Goal: Task Accomplishment & Management: Use online tool/utility

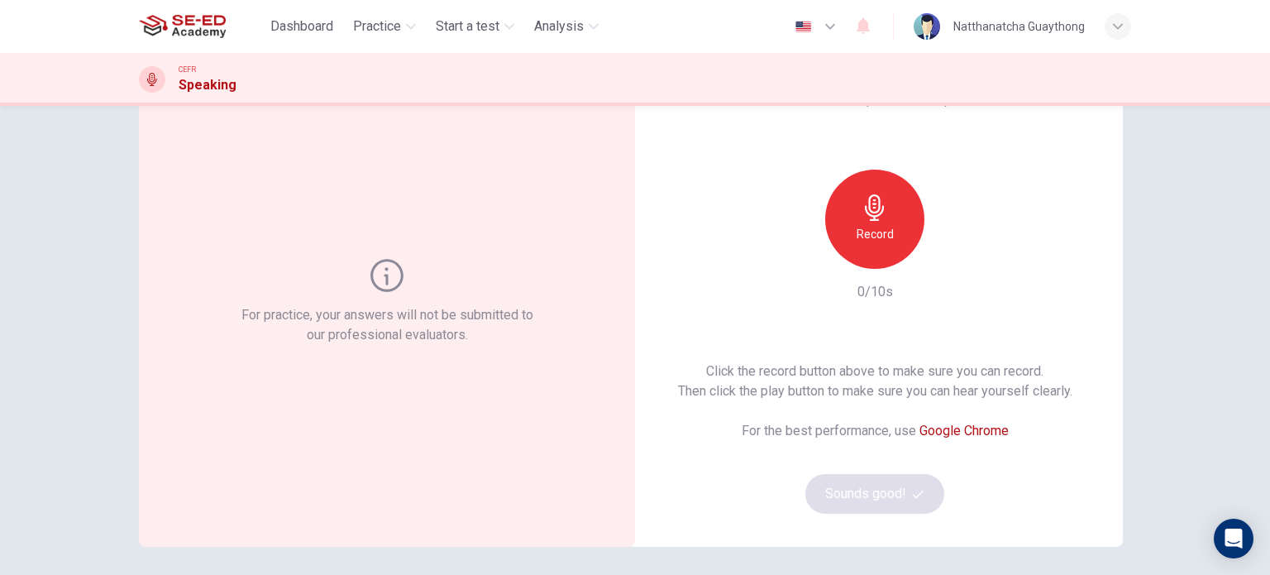
scroll to position [83, 0]
click at [841, 208] on div "Record" at bounding box center [874, 218] width 99 height 99
click at [954, 257] on icon "button" at bounding box center [951, 254] width 17 height 17
click at [884, 501] on button "Sounds good!" at bounding box center [875, 493] width 139 height 40
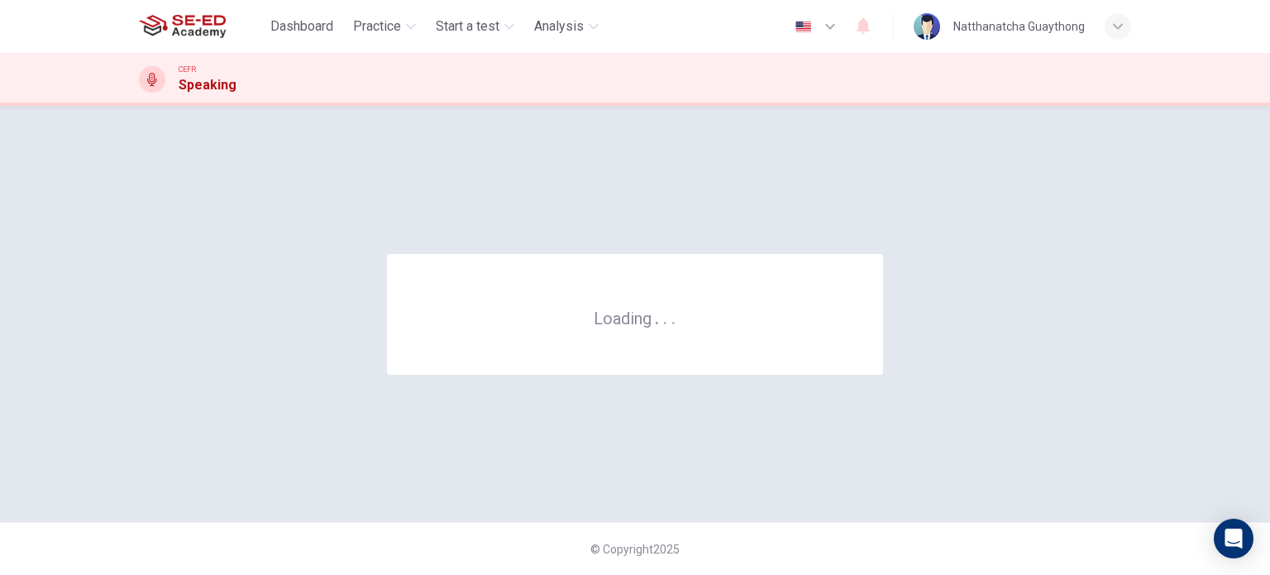
scroll to position [0, 0]
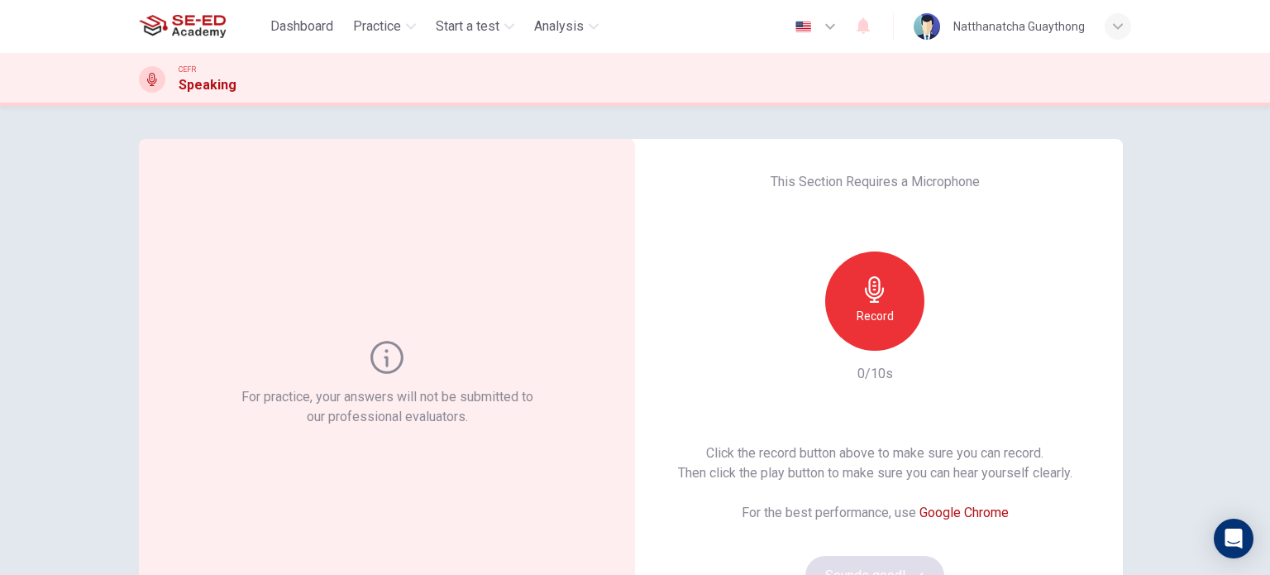
scroll to position [165, 0]
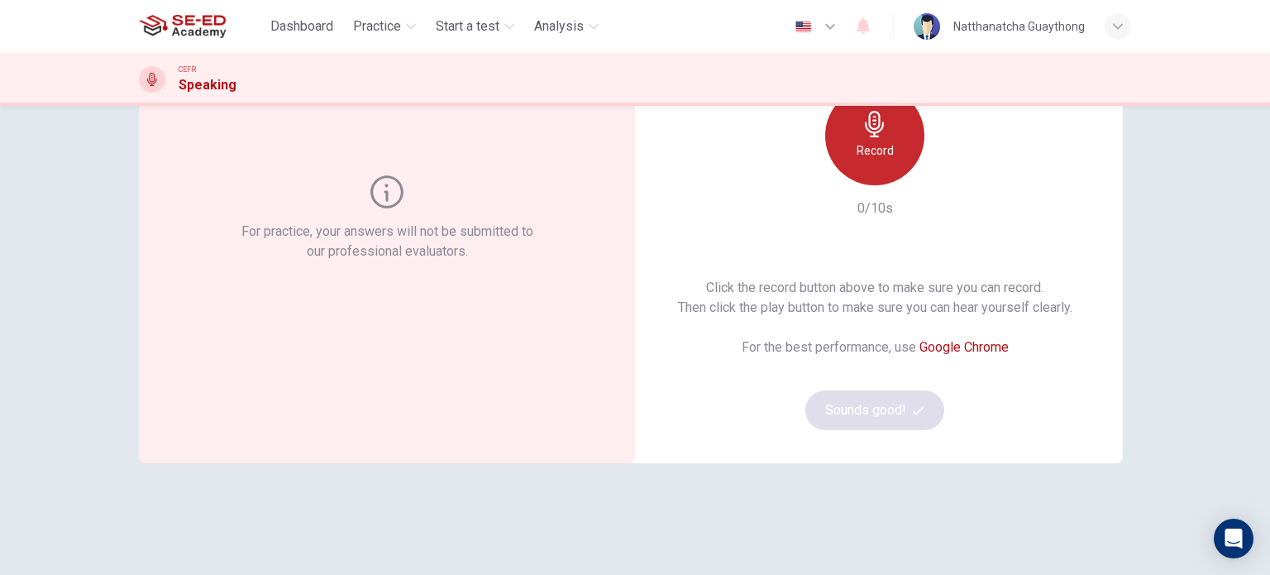
click at [883, 123] on div "Record" at bounding box center [874, 135] width 99 height 99
click at [882, 133] on icon "button" at bounding box center [875, 124] width 26 height 26
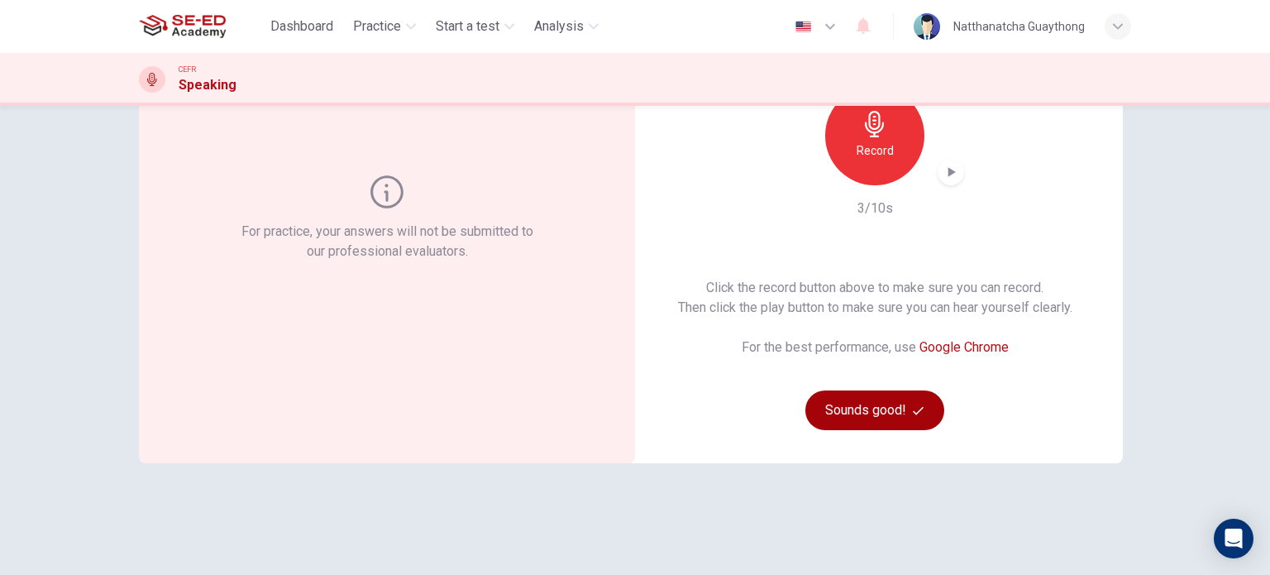
click at [906, 409] on button "Sounds good!" at bounding box center [875, 410] width 139 height 40
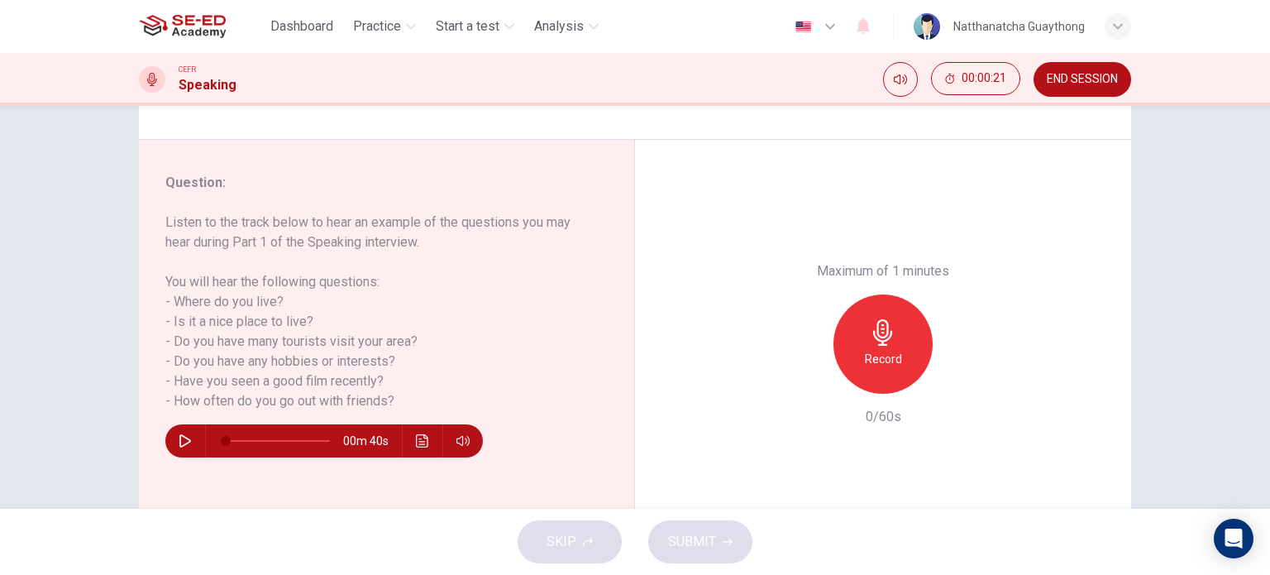
click at [189, 428] on button "button" at bounding box center [185, 440] width 26 height 33
type input "0"
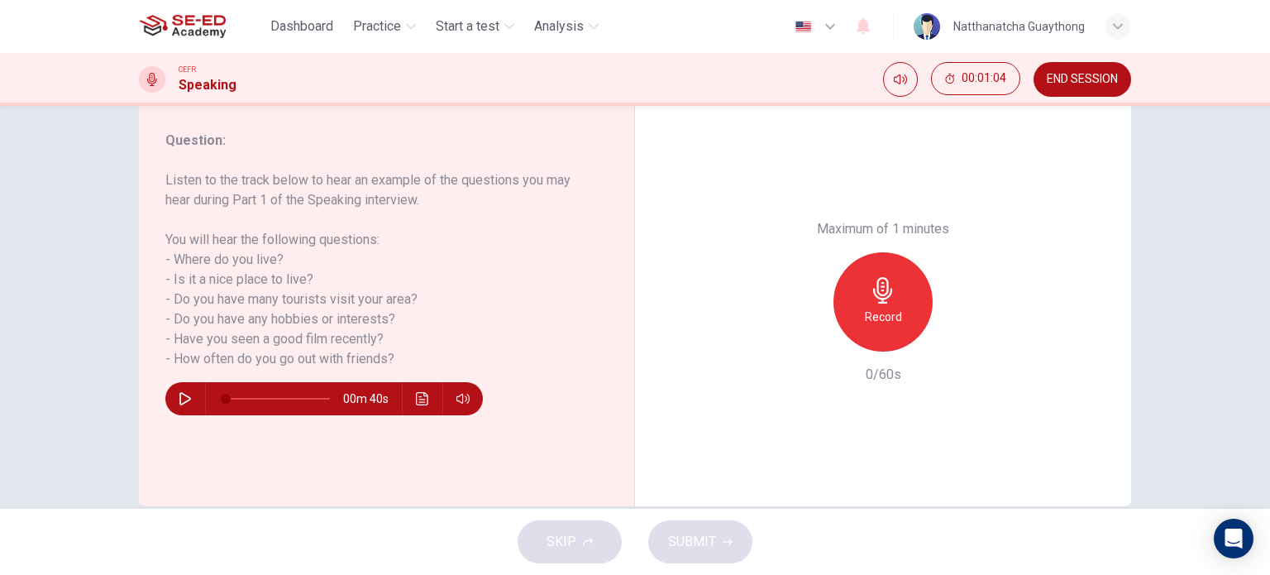
scroll to position [155, 0]
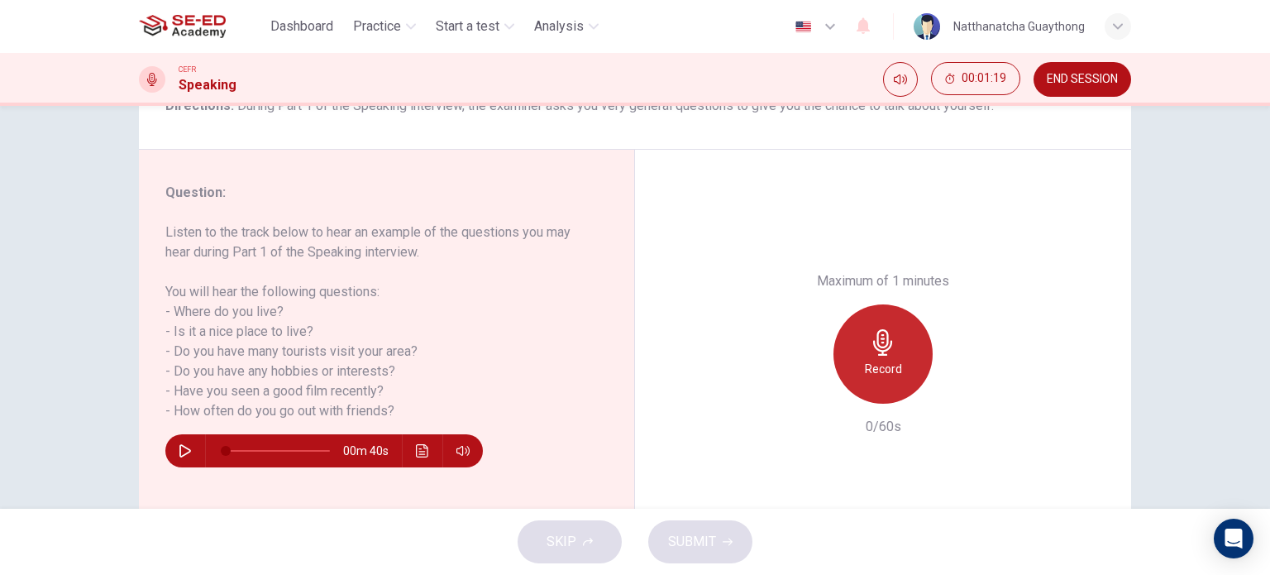
click at [880, 356] on div "Record" at bounding box center [883, 353] width 99 height 99
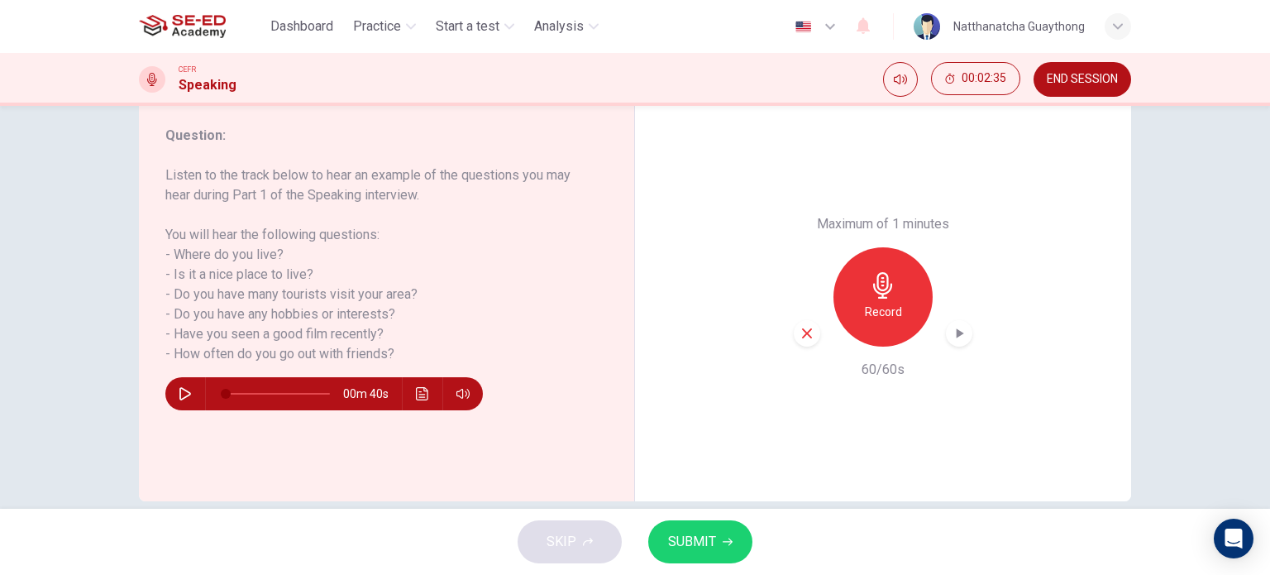
scroll to position [238, 0]
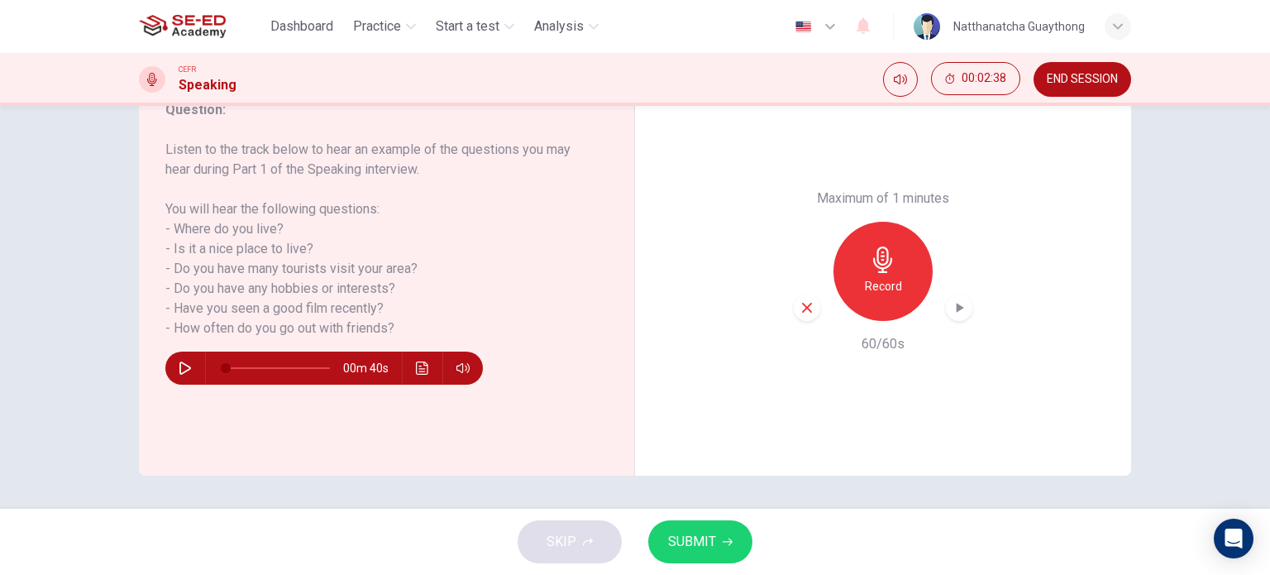
click at [959, 310] on icon "button" at bounding box center [959, 307] width 17 height 17
click at [961, 312] on icon "button" at bounding box center [959, 307] width 17 height 17
click at [802, 311] on icon "button" at bounding box center [807, 308] width 10 height 10
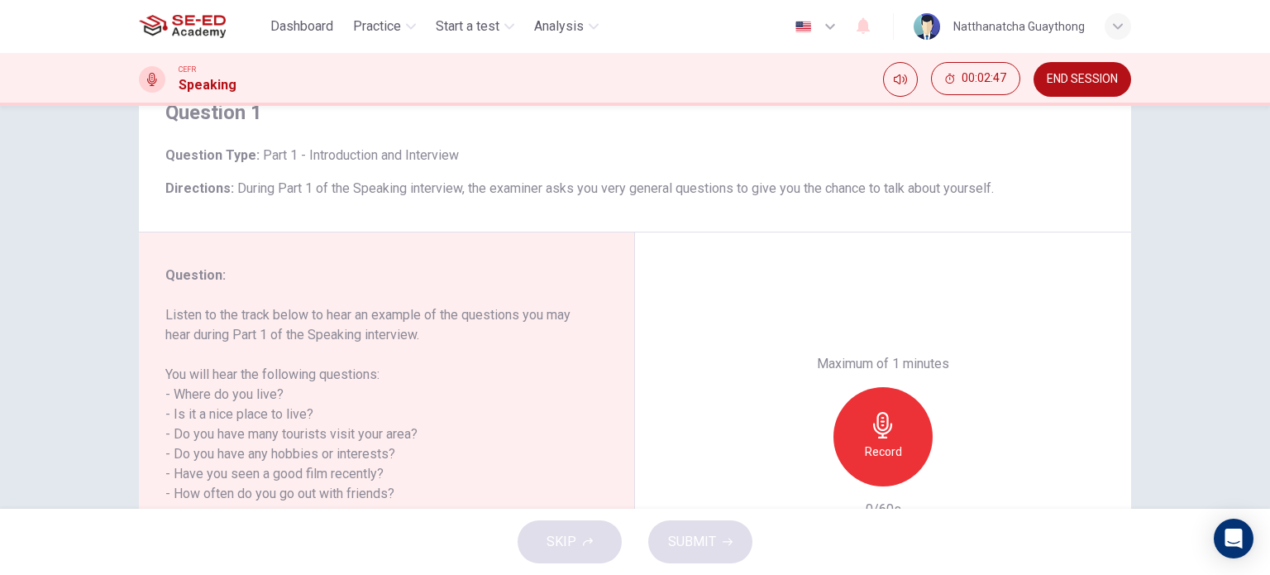
scroll to position [155, 0]
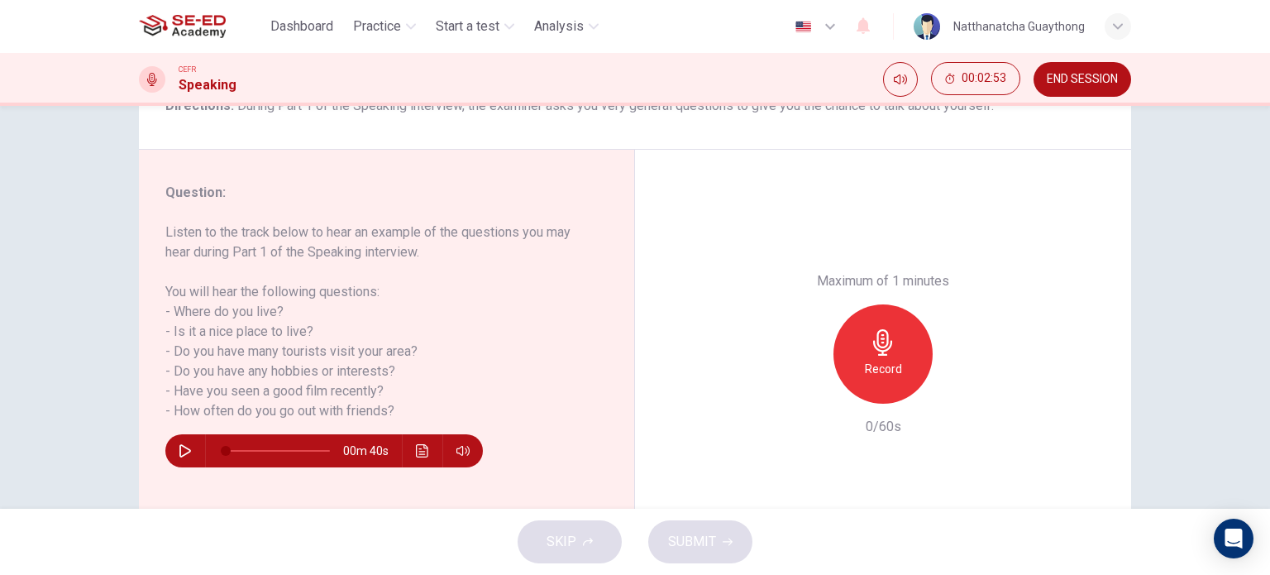
click at [887, 351] on icon "button" at bounding box center [883, 342] width 26 height 26
click at [879, 359] on h6 "Stop" at bounding box center [883, 369] width 25 height 20
click at [677, 557] on button "SUBMIT" at bounding box center [700, 541] width 104 height 43
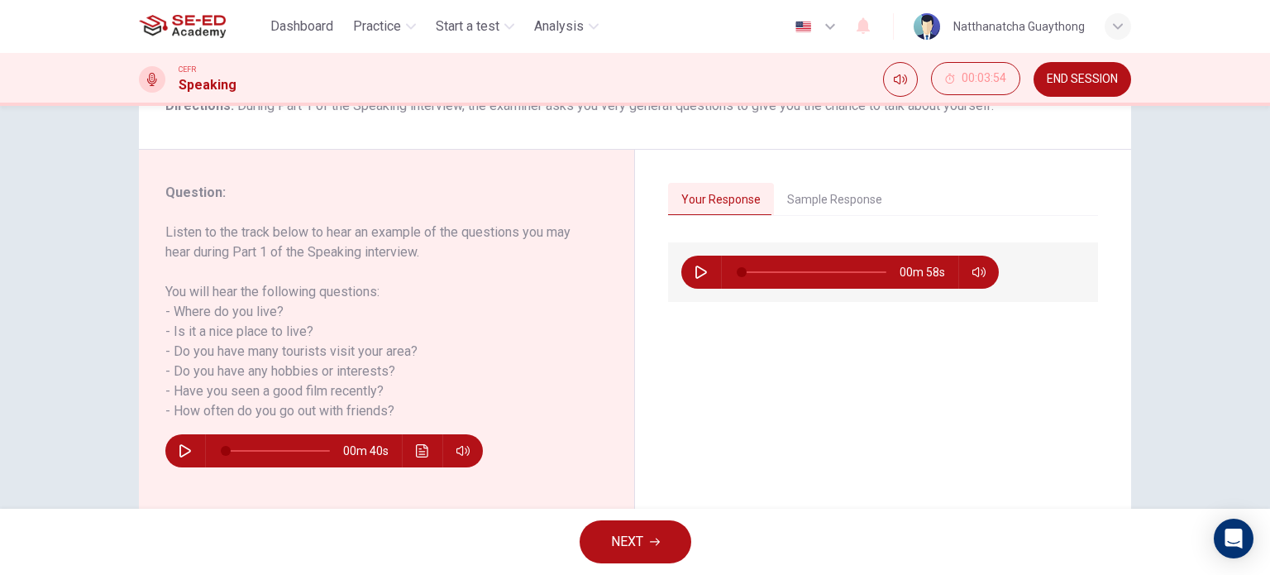
click at [832, 206] on button "Sample Response" at bounding box center [835, 200] width 122 height 35
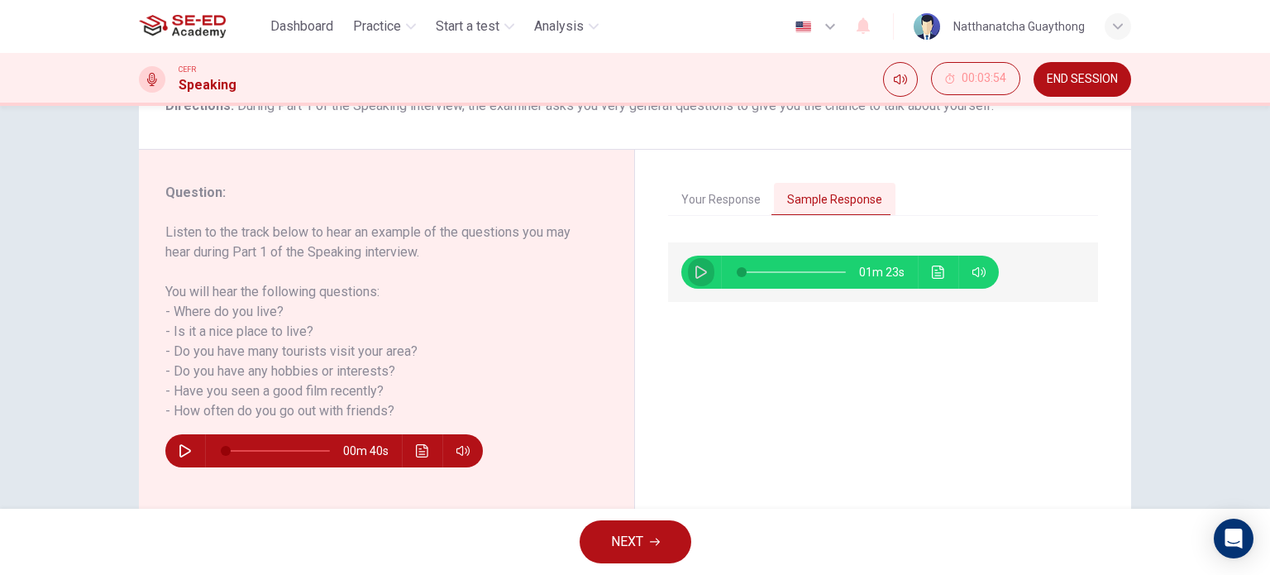
click at [701, 277] on icon "button" at bounding box center [701, 271] width 13 height 13
click at [704, 275] on button "button" at bounding box center [701, 272] width 26 height 33
click at [705, 275] on button "button" at bounding box center [701, 272] width 26 height 33
type input "11"
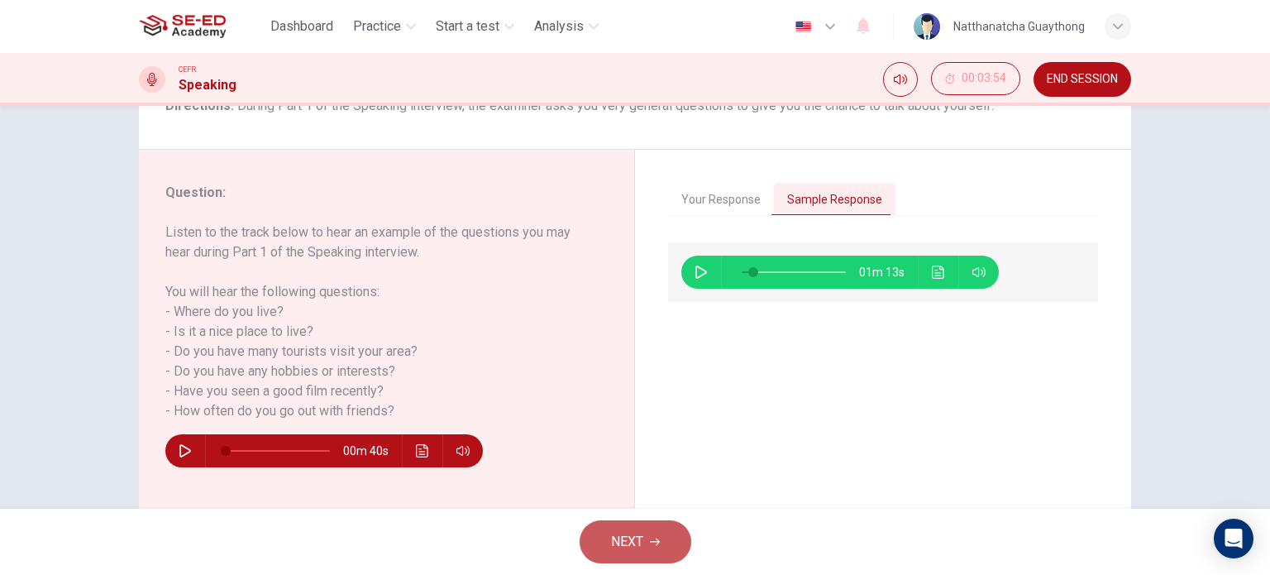
click at [655, 534] on button "NEXT" at bounding box center [636, 541] width 112 height 43
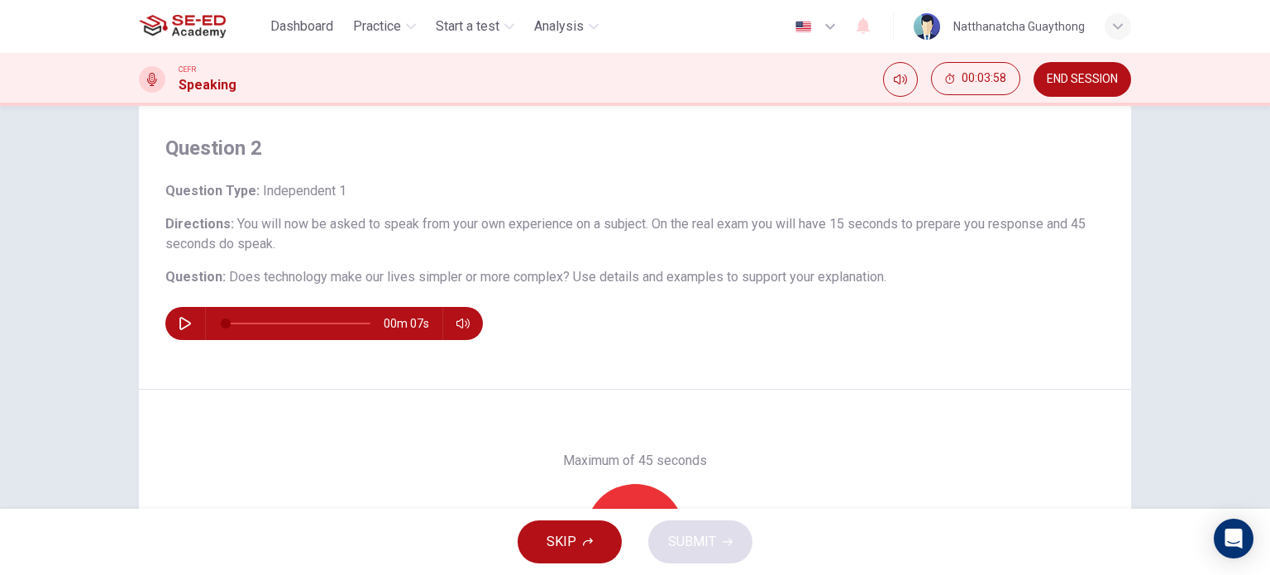
scroll to position [0, 0]
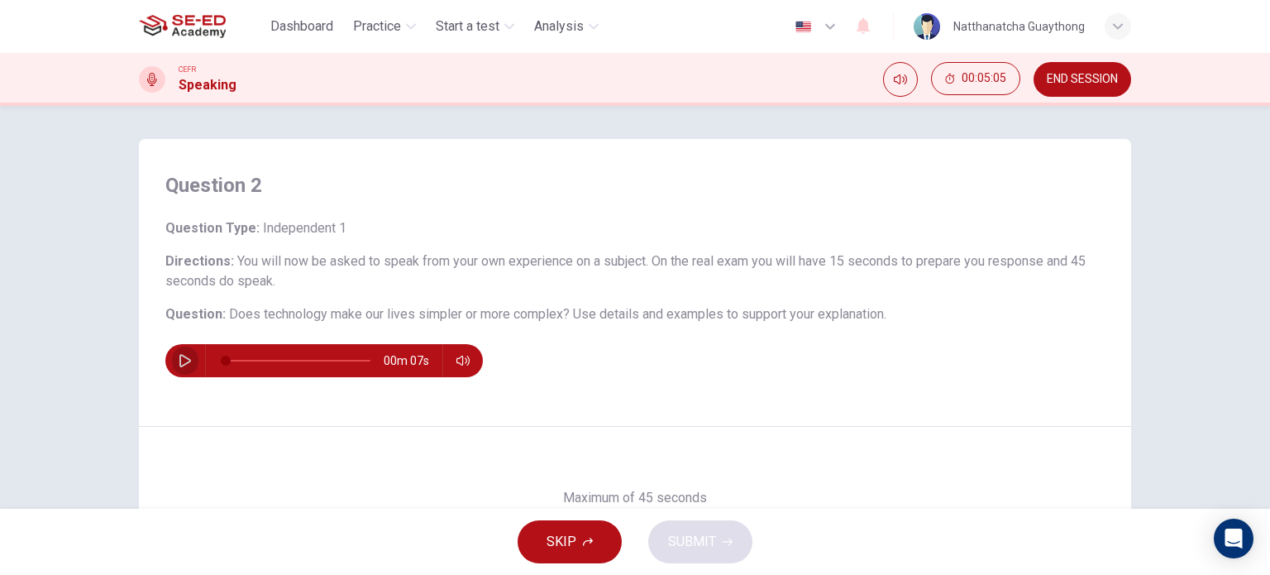
click at [189, 363] on button "button" at bounding box center [185, 360] width 26 height 33
type input "0"
click at [733, 385] on div "Question 2 Question Type : Independent 1 Directions : You will now be asked to …" at bounding box center [635, 283] width 992 height 288
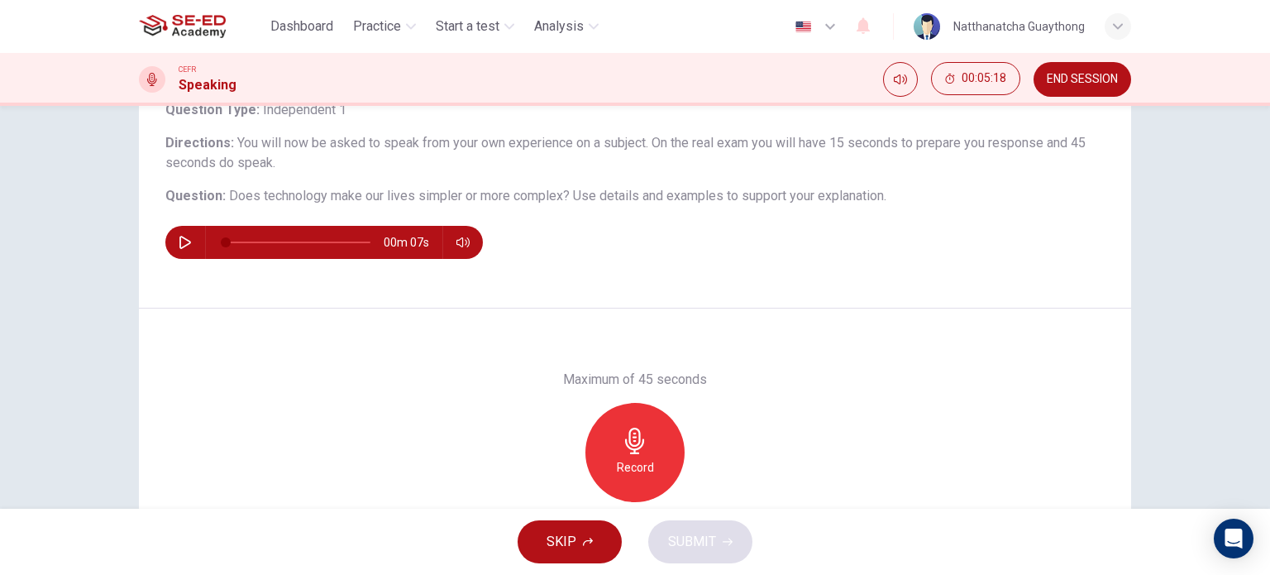
scroll to position [155, 0]
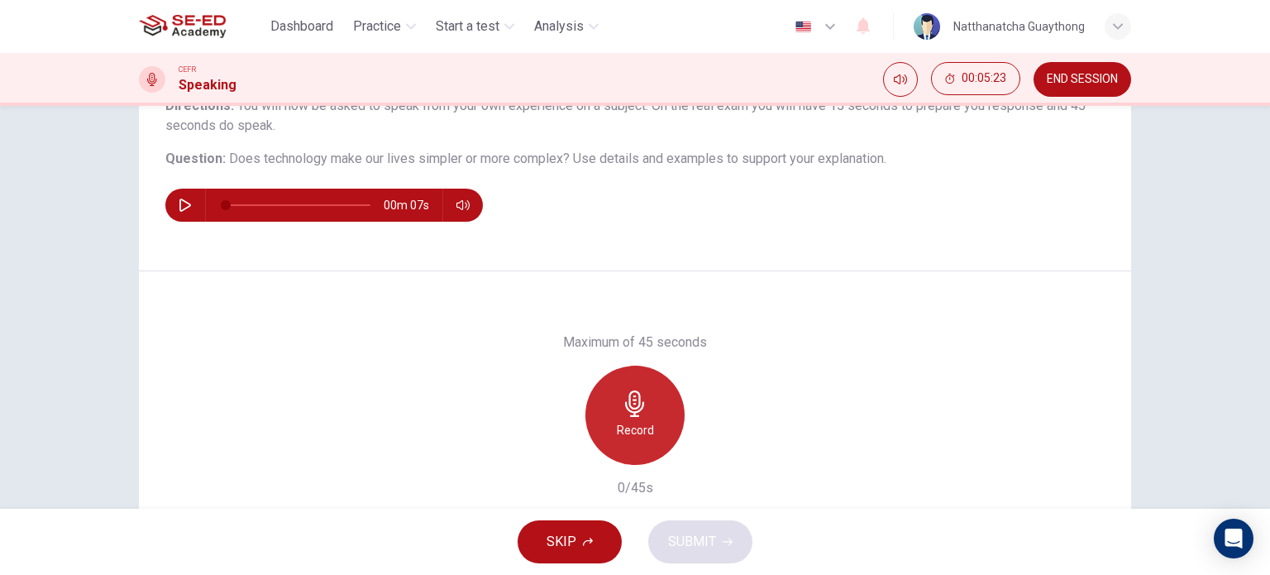
click at [625, 426] on h6 "Record" at bounding box center [635, 430] width 37 height 20
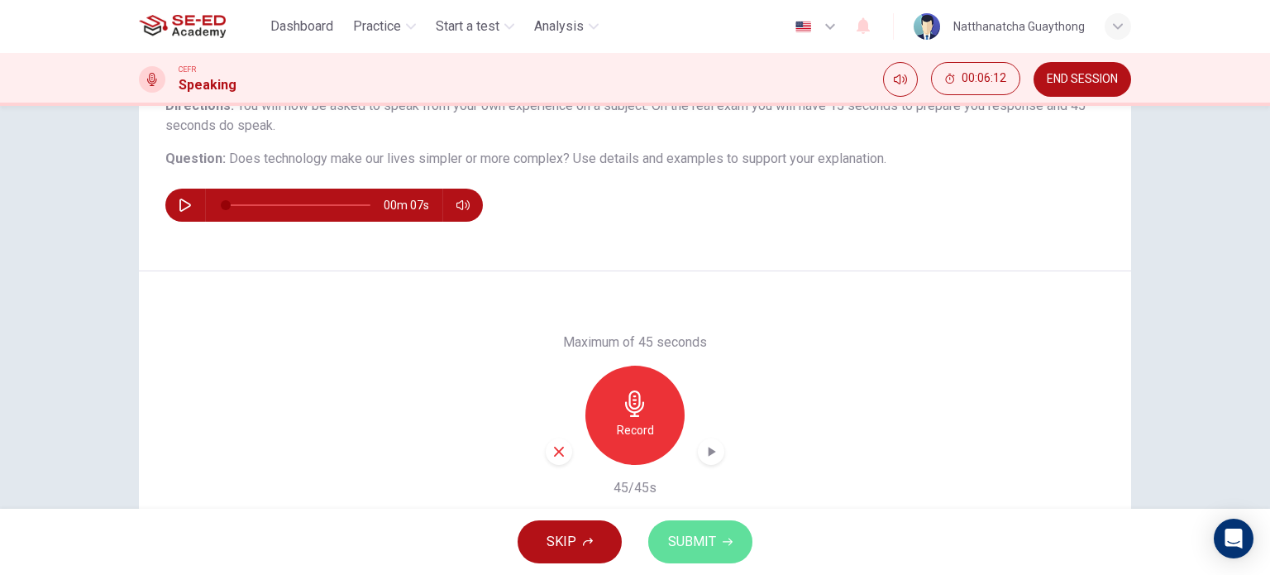
click at [709, 538] on span "SUBMIT" at bounding box center [692, 541] width 48 height 23
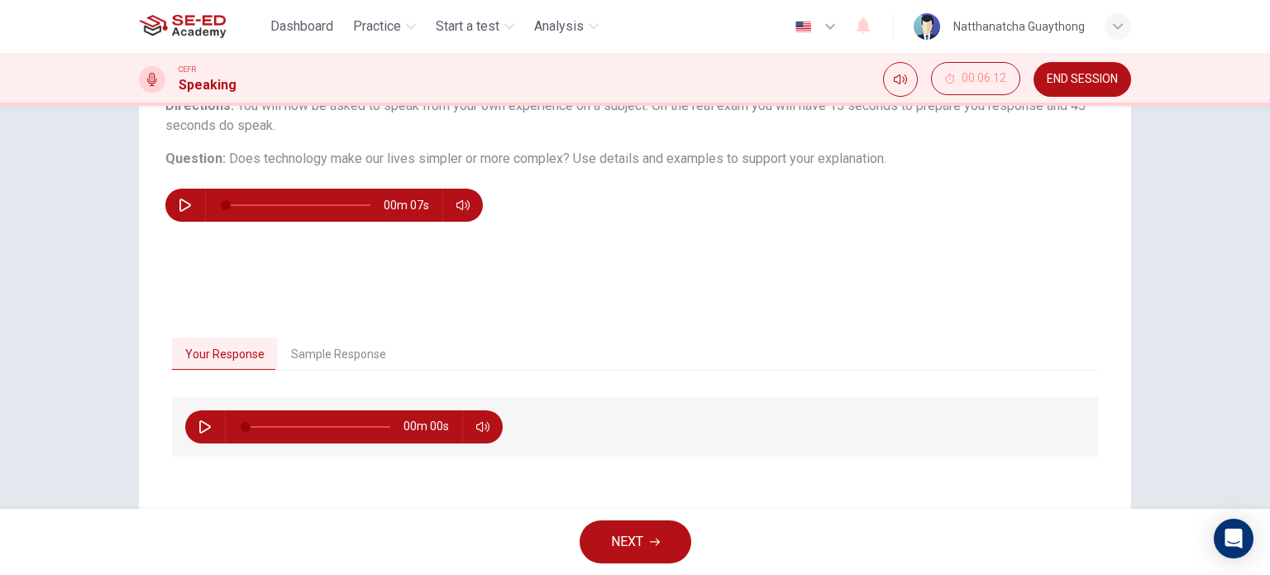
click at [625, 545] on span "NEXT" at bounding box center [627, 541] width 32 height 23
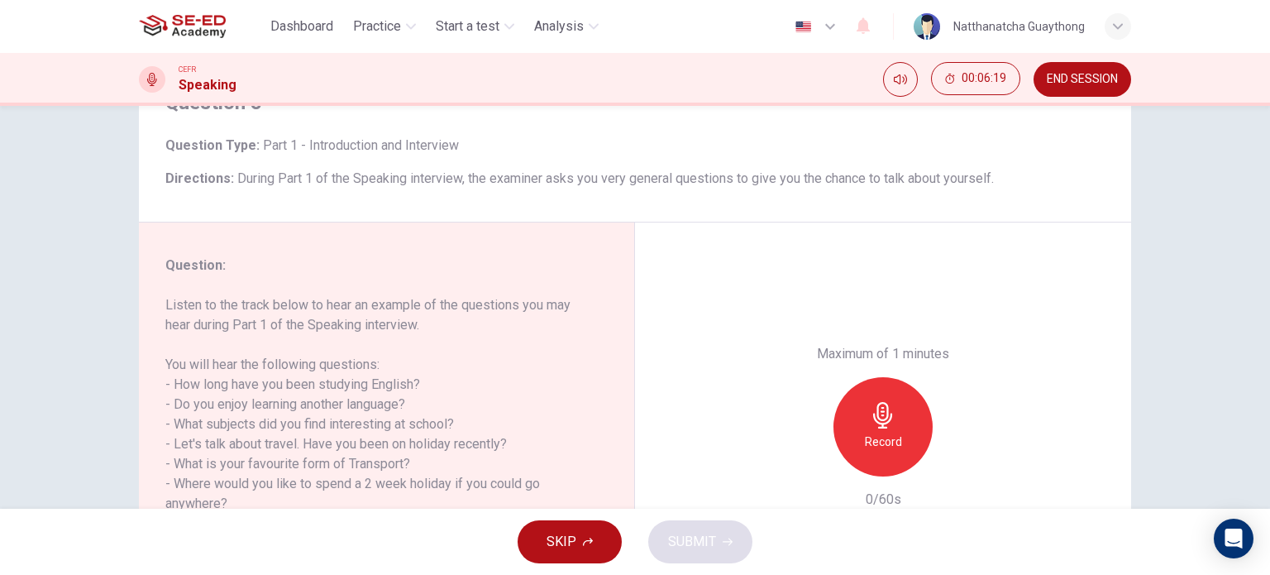
scroll to position [165, 0]
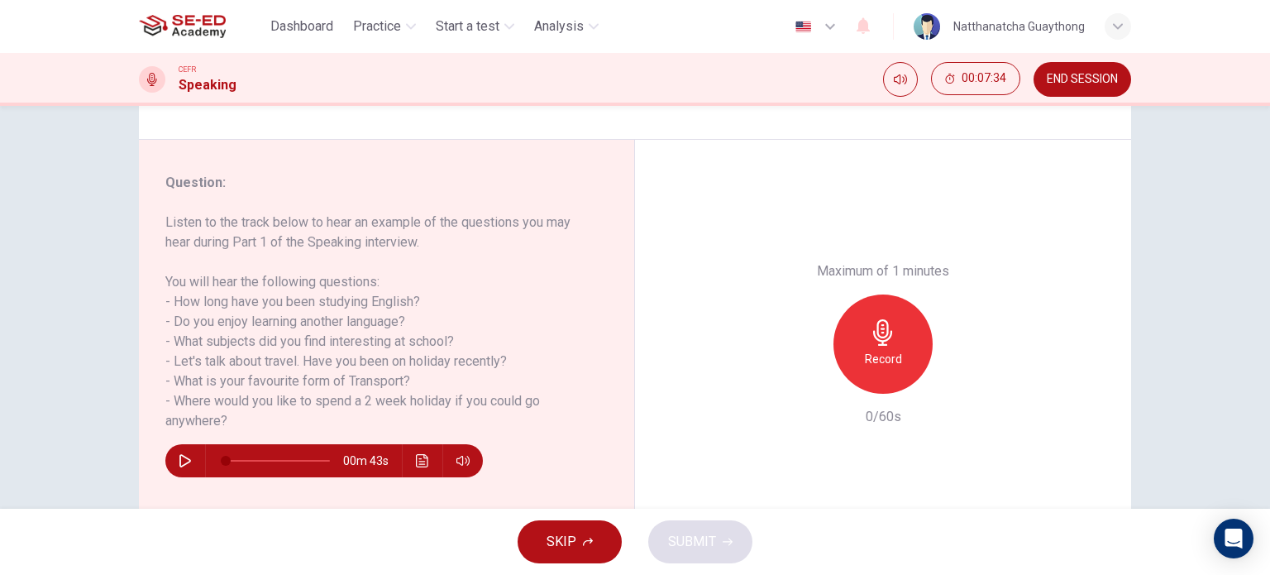
click at [583, 543] on icon "button" at bounding box center [588, 542] width 10 height 8
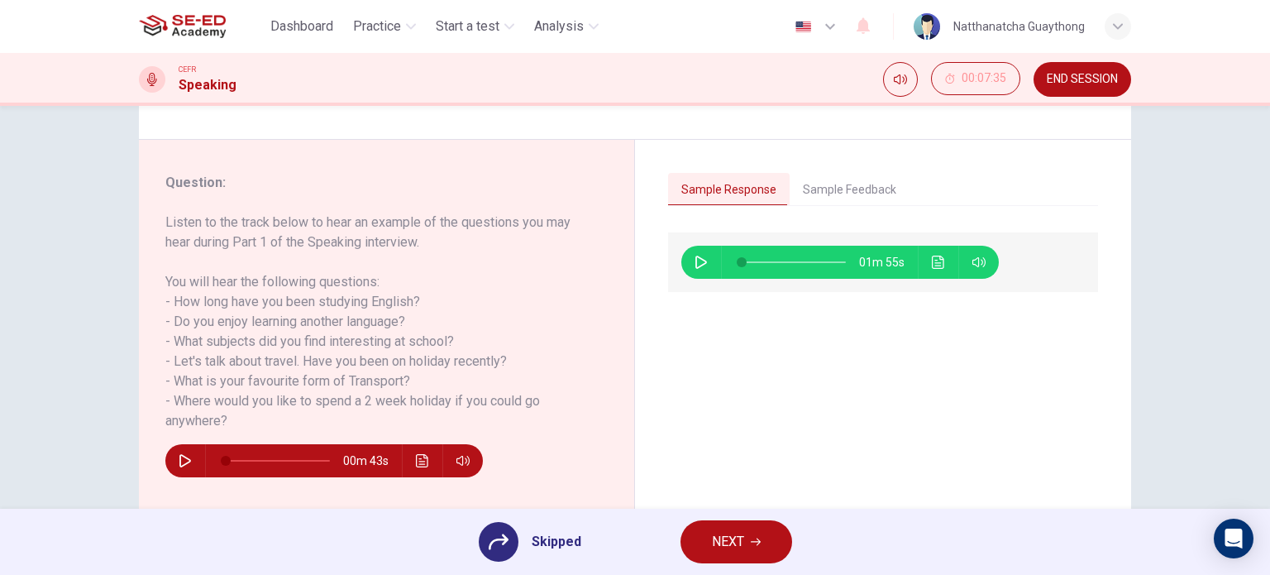
click at [549, 538] on span "Skipped" at bounding box center [557, 542] width 50 height 20
click at [731, 533] on span "NEXT" at bounding box center [728, 541] width 32 height 23
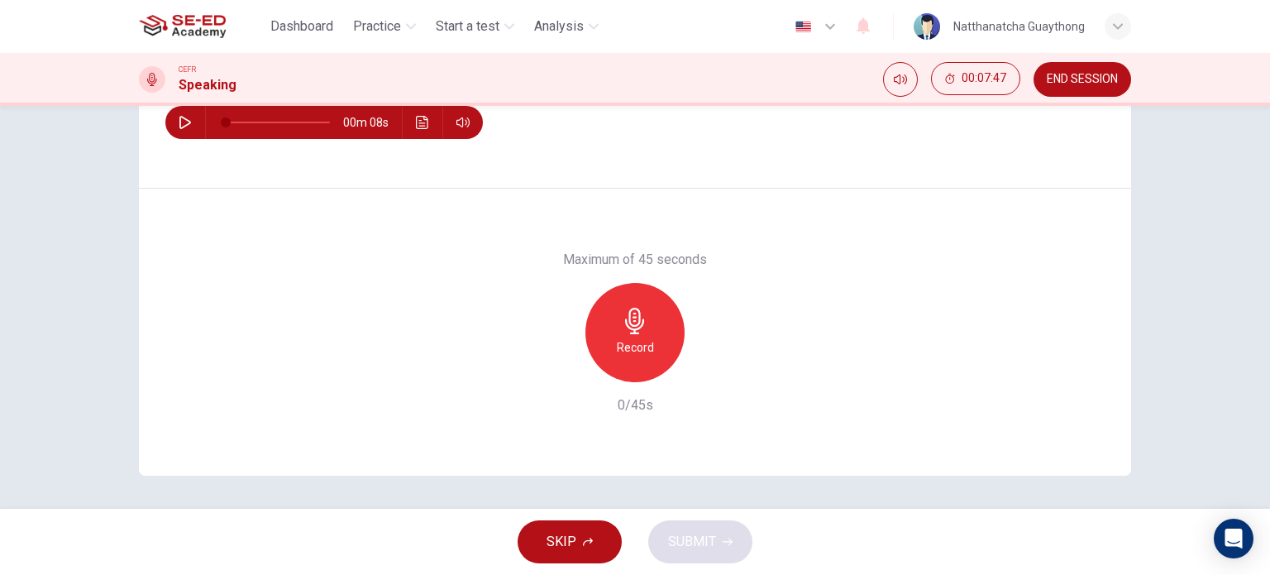
scroll to position [155, 0]
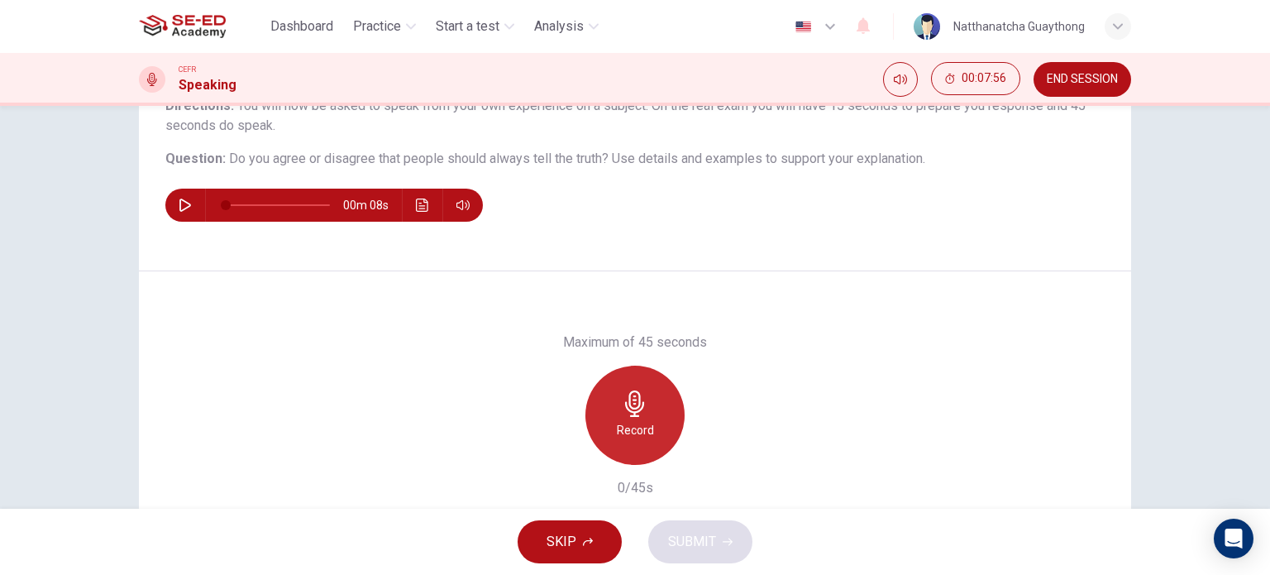
click at [627, 410] on icon "button" at bounding box center [634, 403] width 19 height 26
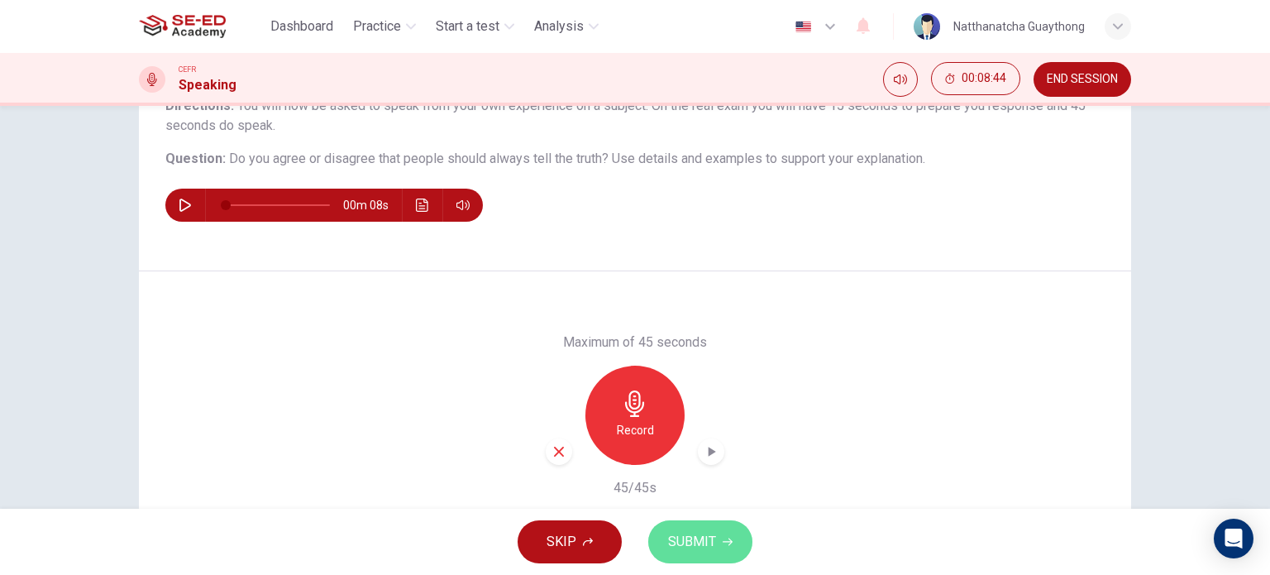
click at [715, 538] on span "SUBMIT" at bounding box center [692, 541] width 48 height 23
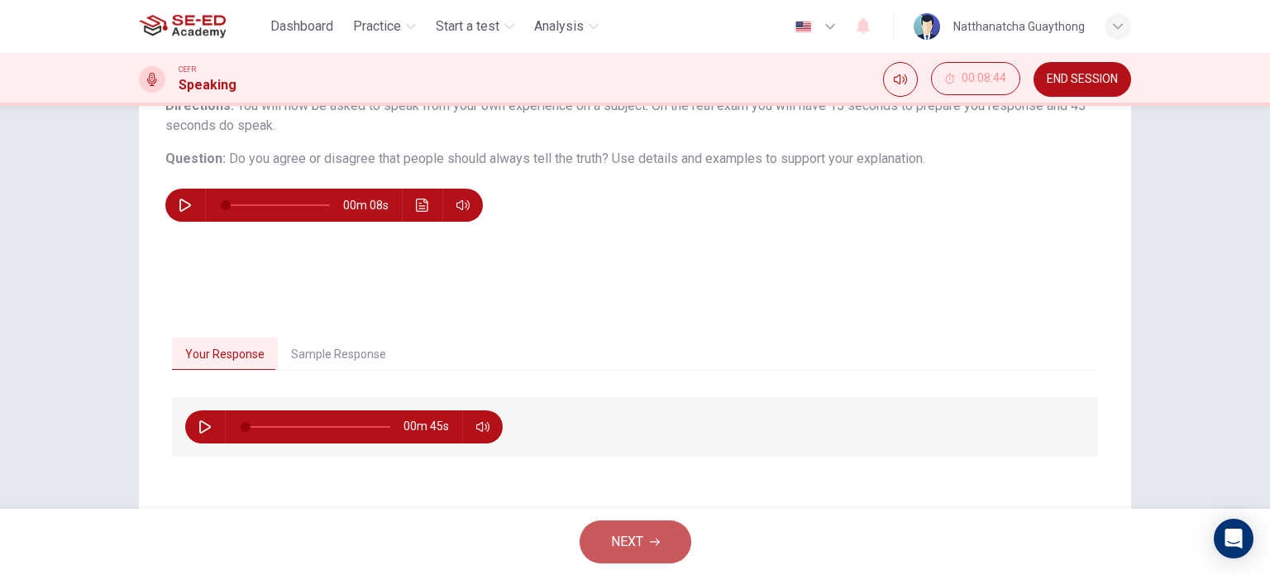
click at [652, 533] on button "NEXT" at bounding box center [636, 541] width 112 height 43
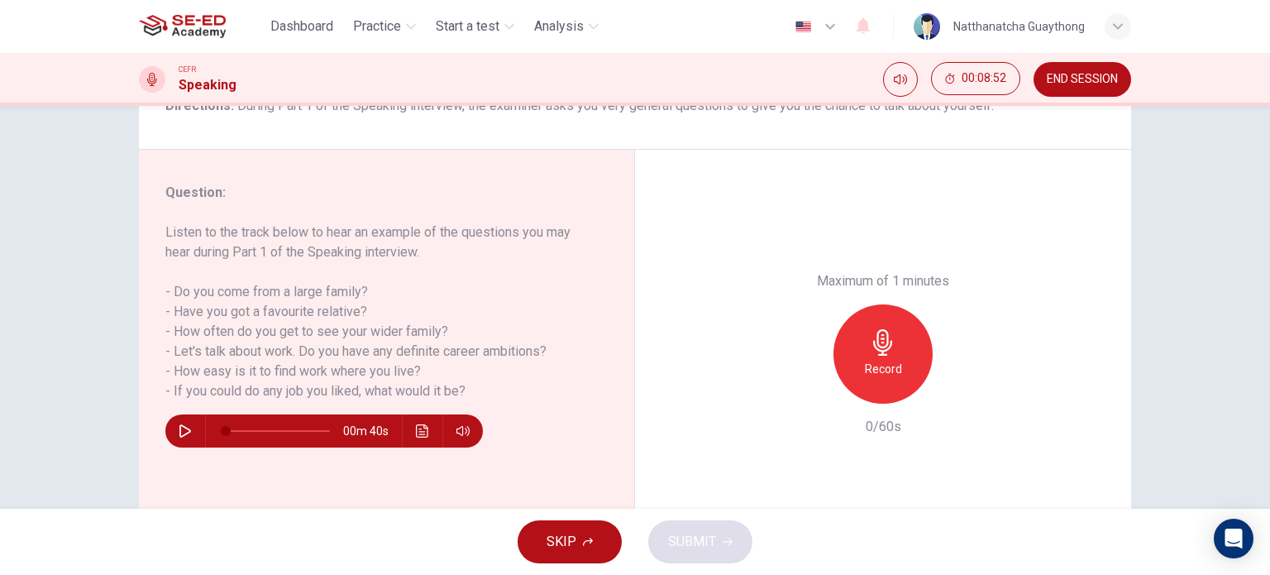
click at [857, 343] on div "Record" at bounding box center [883, 353] width 99 height 99
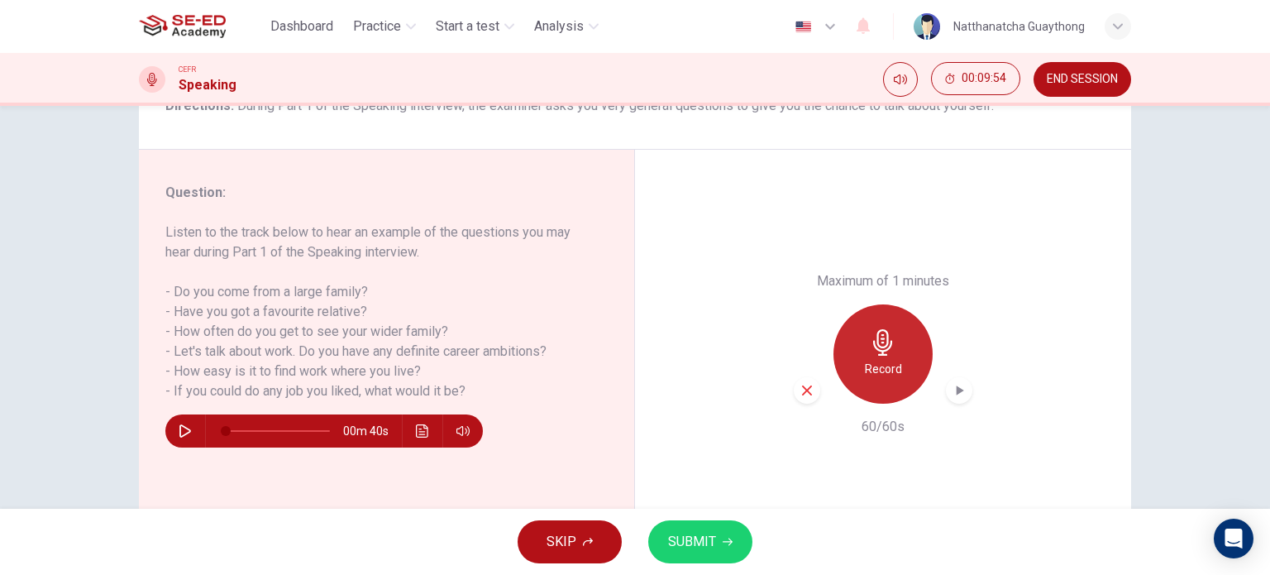
click at [879, 343] on icon "button" at bounding box center [882, 342] width 19 height 26
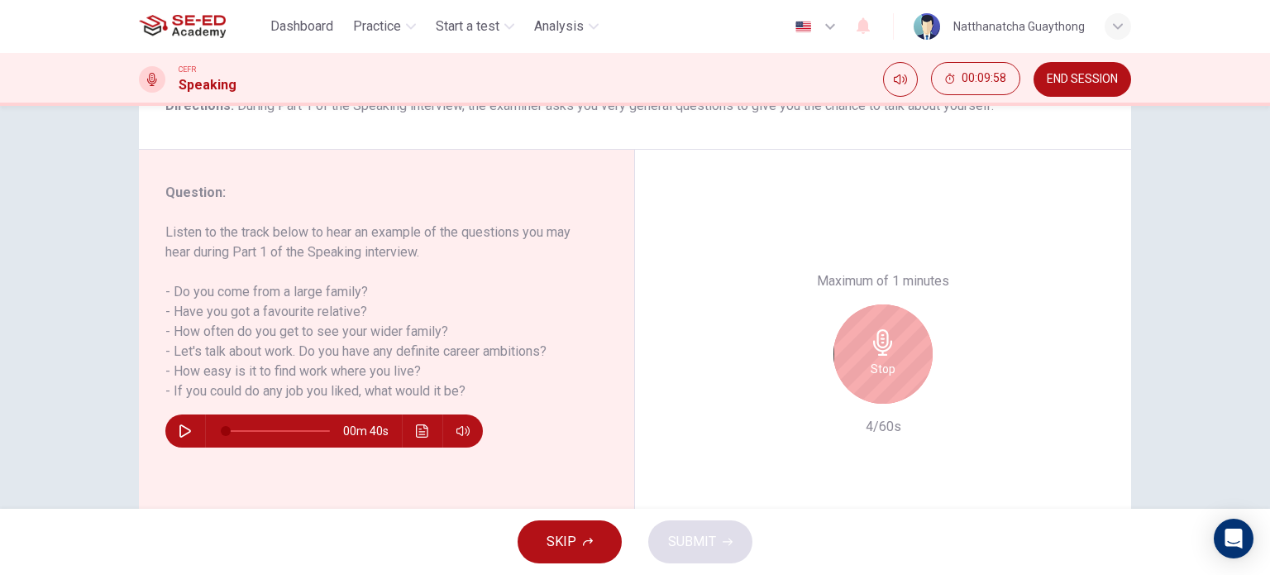
click at [906, 337] on div "Stop" at bounding box center [883, 353] width 99 height 99
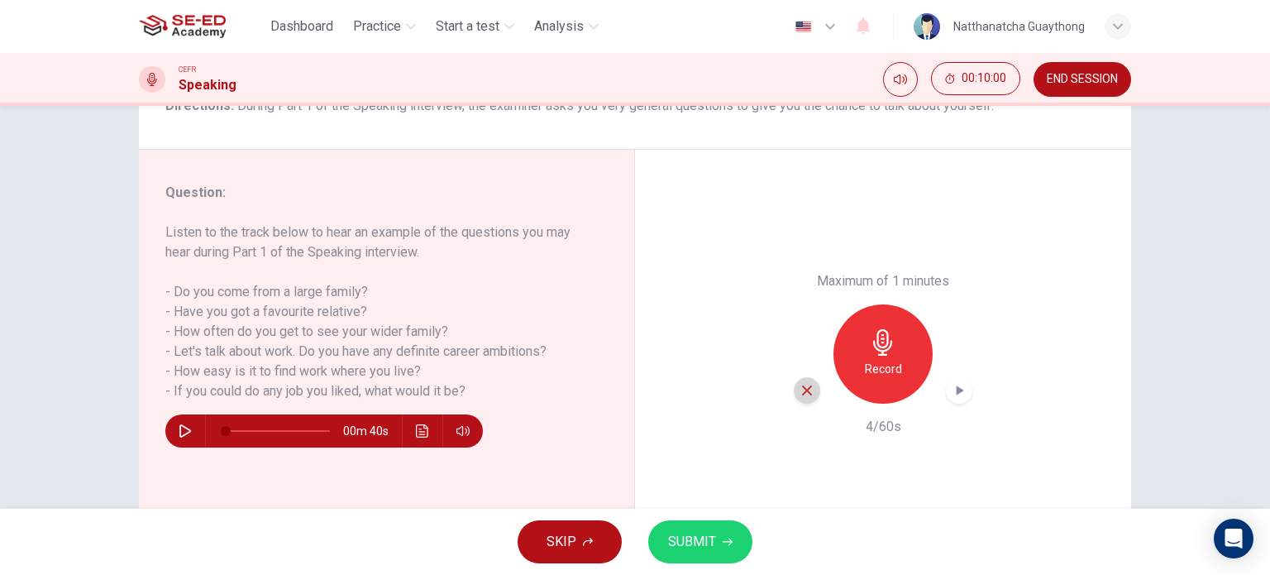
click at [794, 395] on div "button" at bounding box center [807, 390] width 26 height 26
click at [887, 350] on icon "button" at bounding box center [883, 342] width 26 height 26
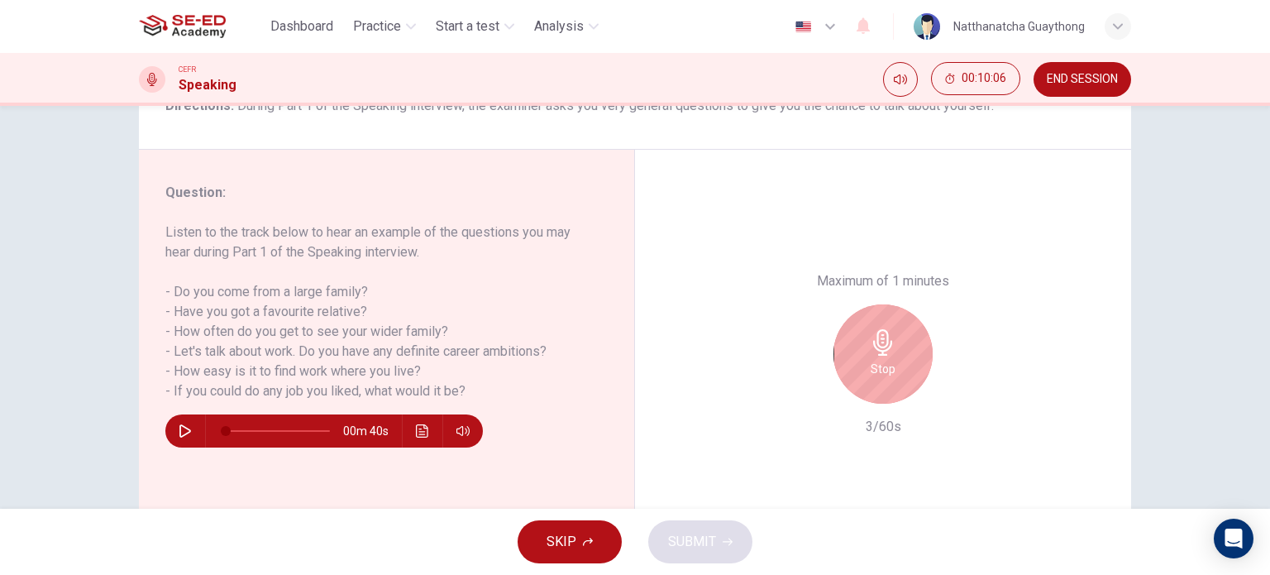
click at [896, 352] on div "Stop" at bounding box center [883, 353] width 99 height 99
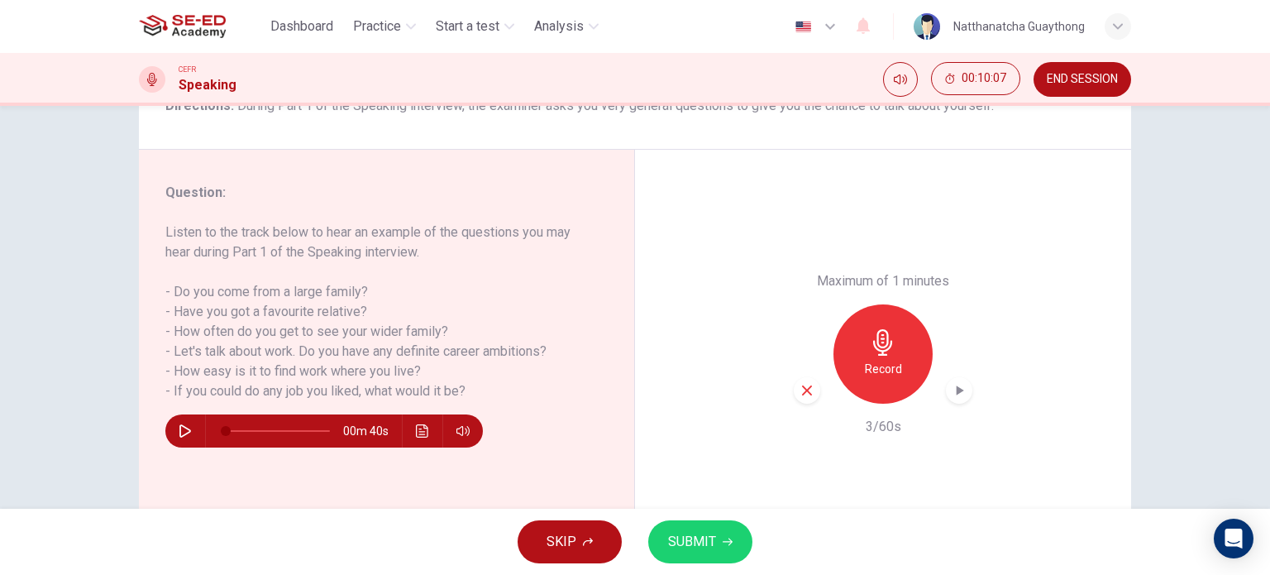
click at [781, 390] on div "Maximum of 1 minutes Record 3/60s" at bounding box center [883, 354] width 496 height 409
click at [803, 395] on icon "button" at bounding box center [807, 390] width 15 height 15
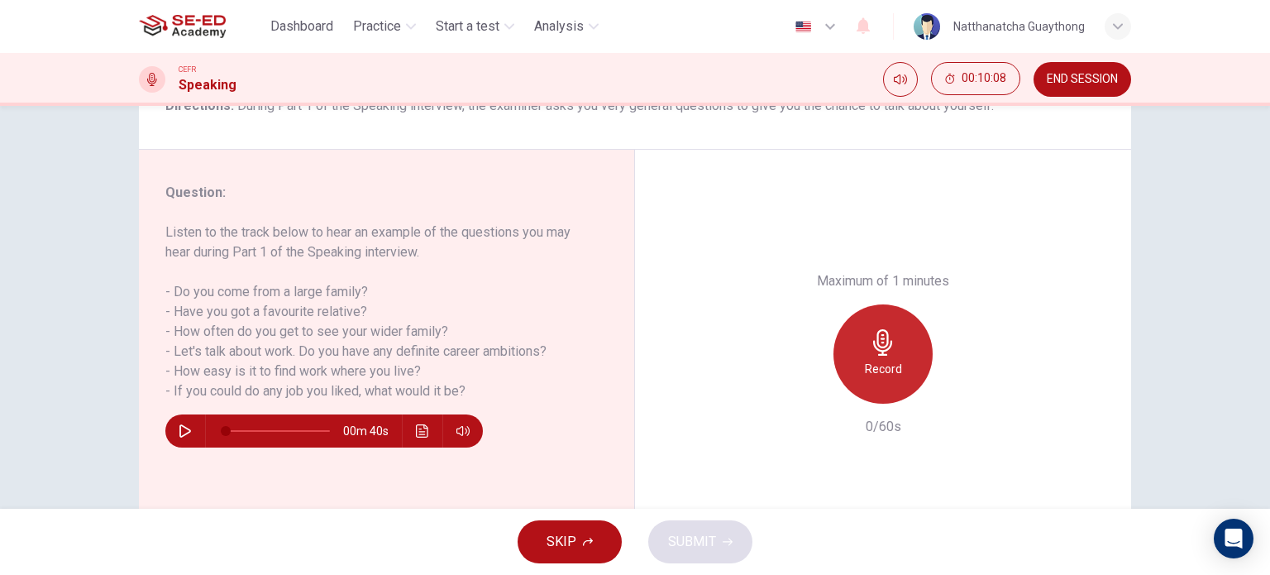
click at [873, 356] on div "Record" at bounding box center [883, 353] width 99 height 99
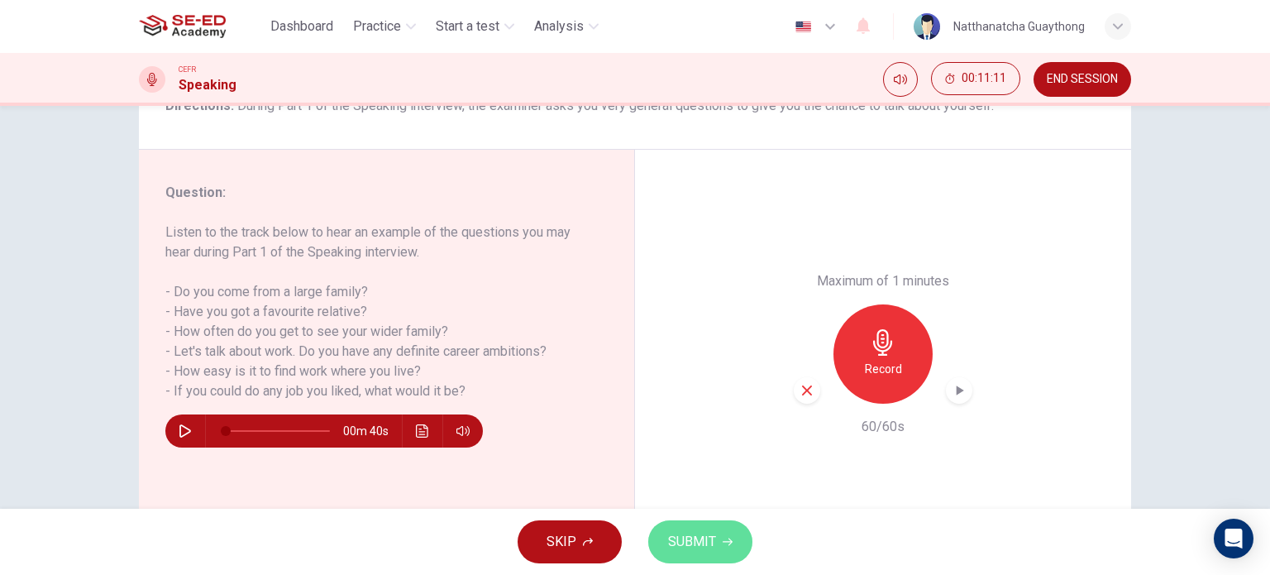
click at [711, 537] on span "SUBMIT" at bounding box center [692, 541] width 48 height 23
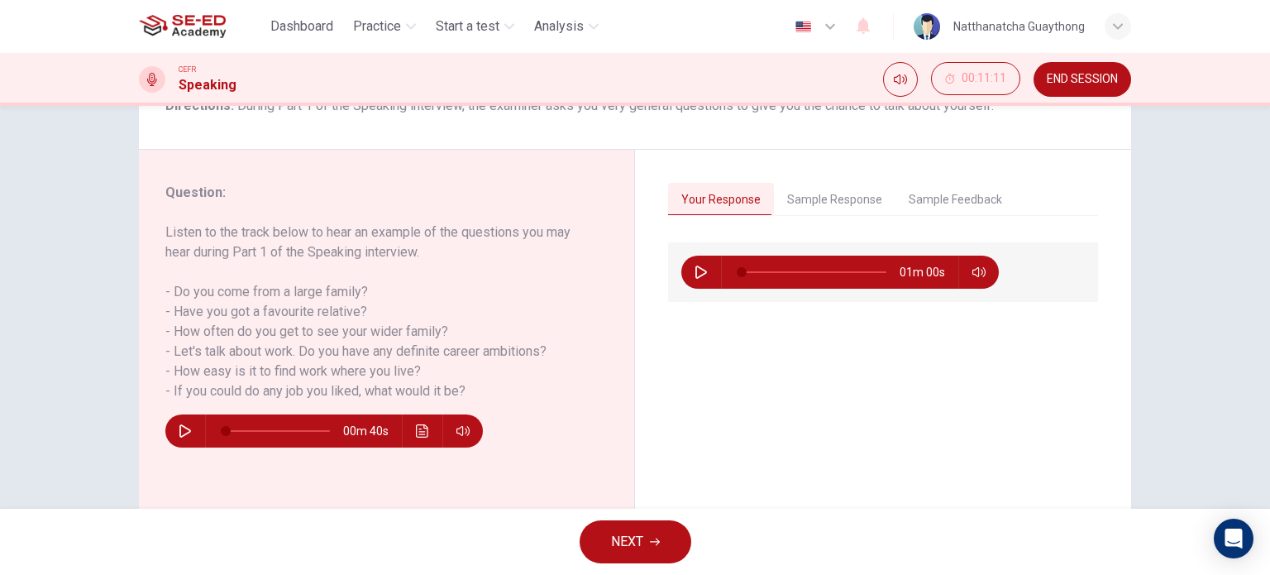
click at [626, 553] on button "NEXT" at bounding box center [636, 541] width 112 height 43
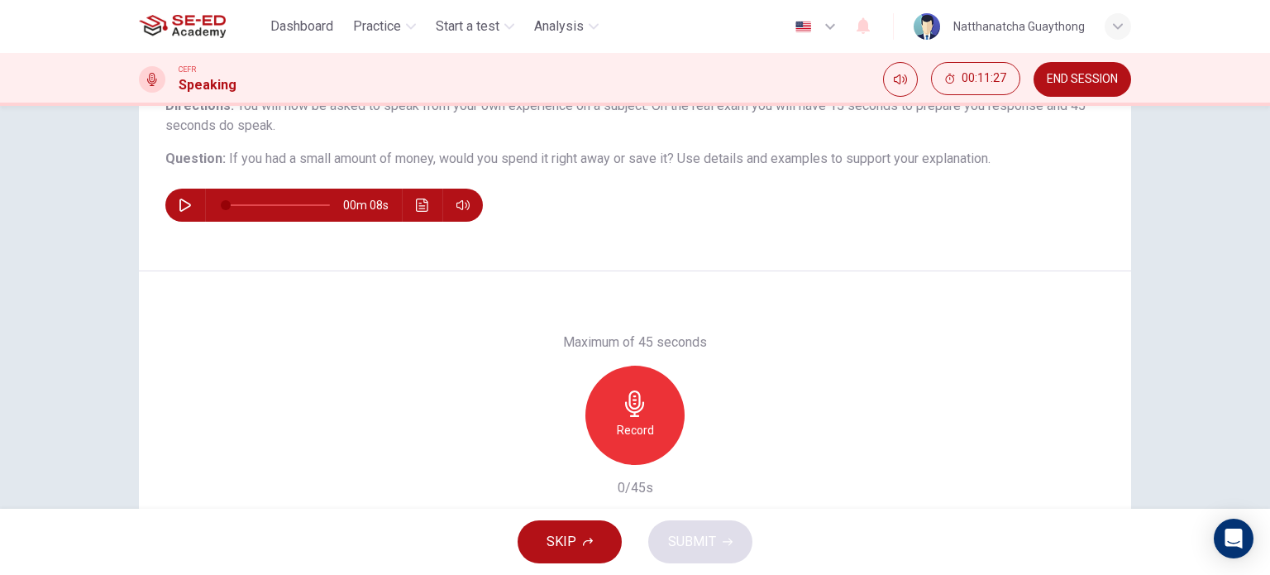
click at [632, 409] on icon "button" at bounding box center [635, 403] width 26 height 26
click at [564, 466] on div "Maximum of 45 seconds Record 45/45s" at bounding box center [635, 414] width 179 height 165
click at [552, 447] on icon "button" at bounding box center [559, 451] width 15 height 15
click at [636, 415] on icon "button" at bounding box center [635, 403] width 26 height 26
click at [696, 542] on span "SUBMIT" at bounding box center [692, 541] width 48 height 23
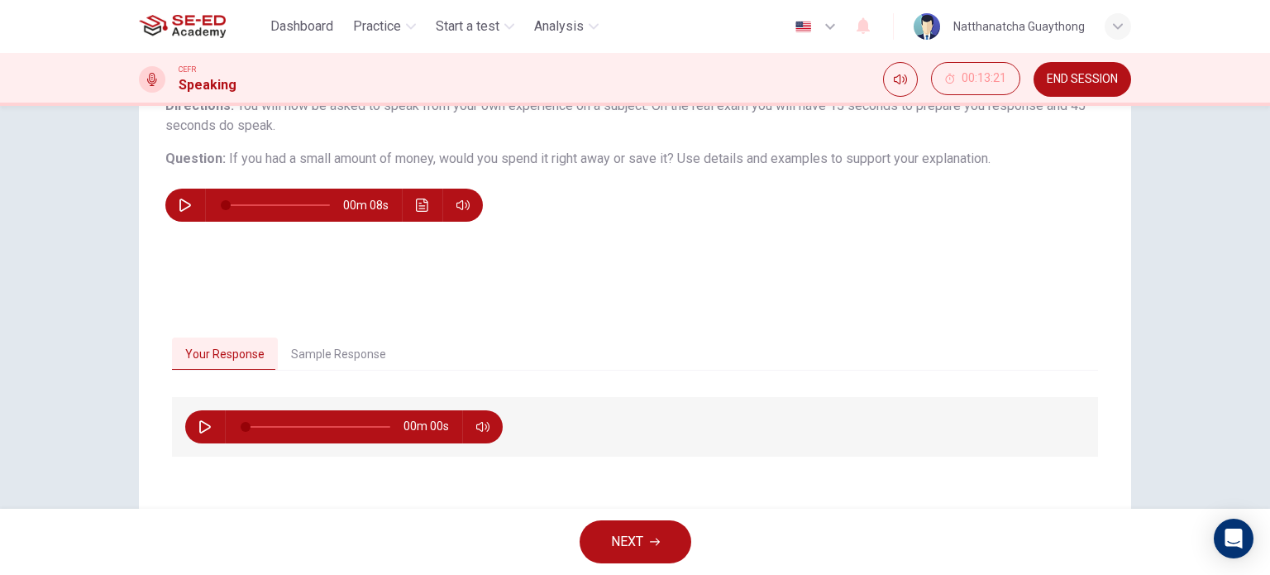
click at [653, 538] on icon "button" at bounding box center [655, 542] width 10 height 10
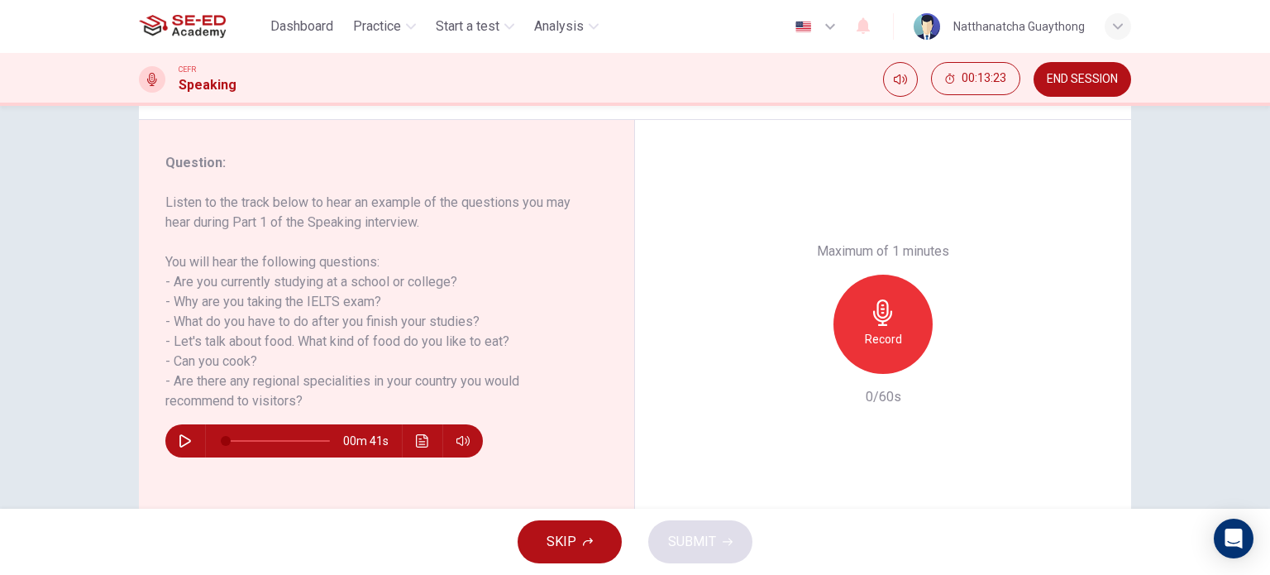
scroll to position [238, 0]
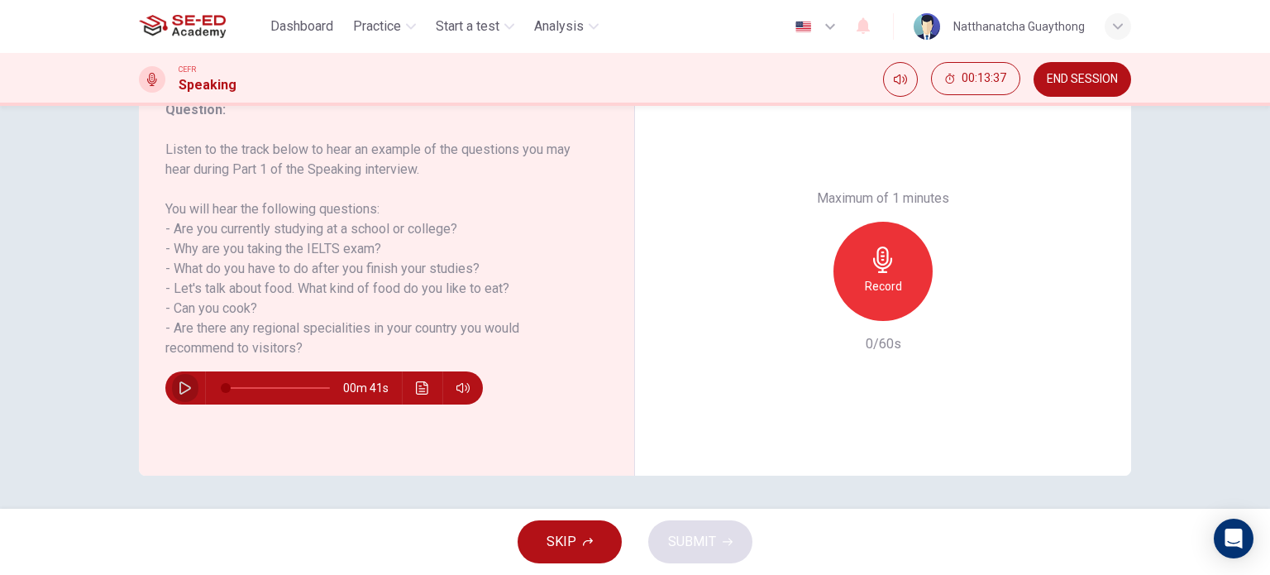
click at [179, 385] on icon "button" at bounding box center [185, 387] width 13 height 13
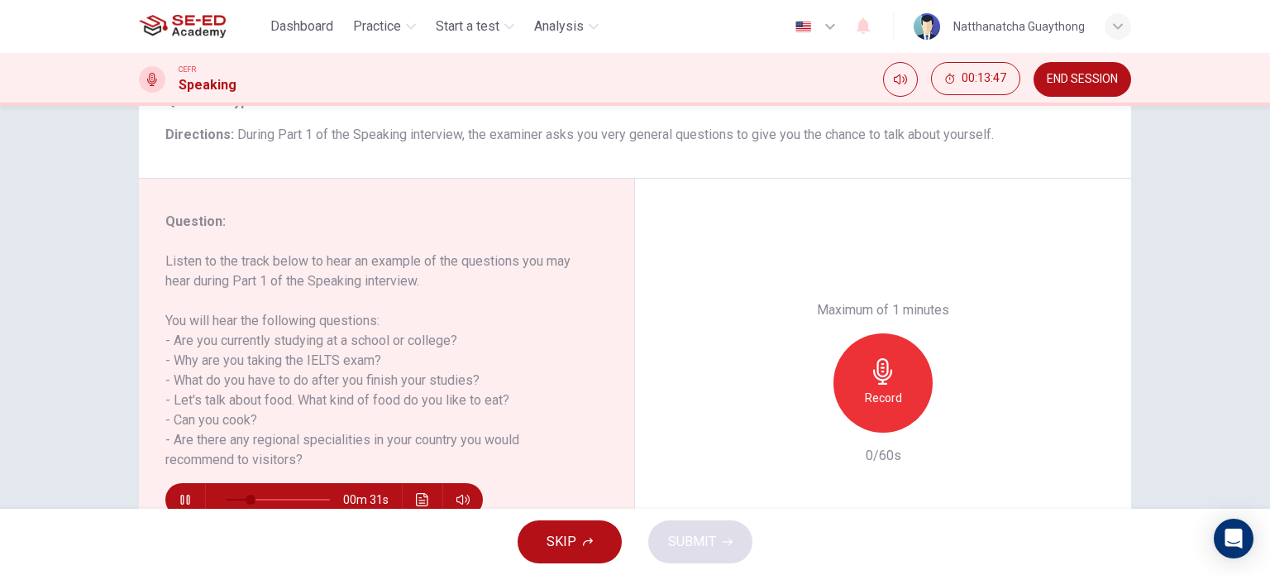
scroll to position [155, 0]
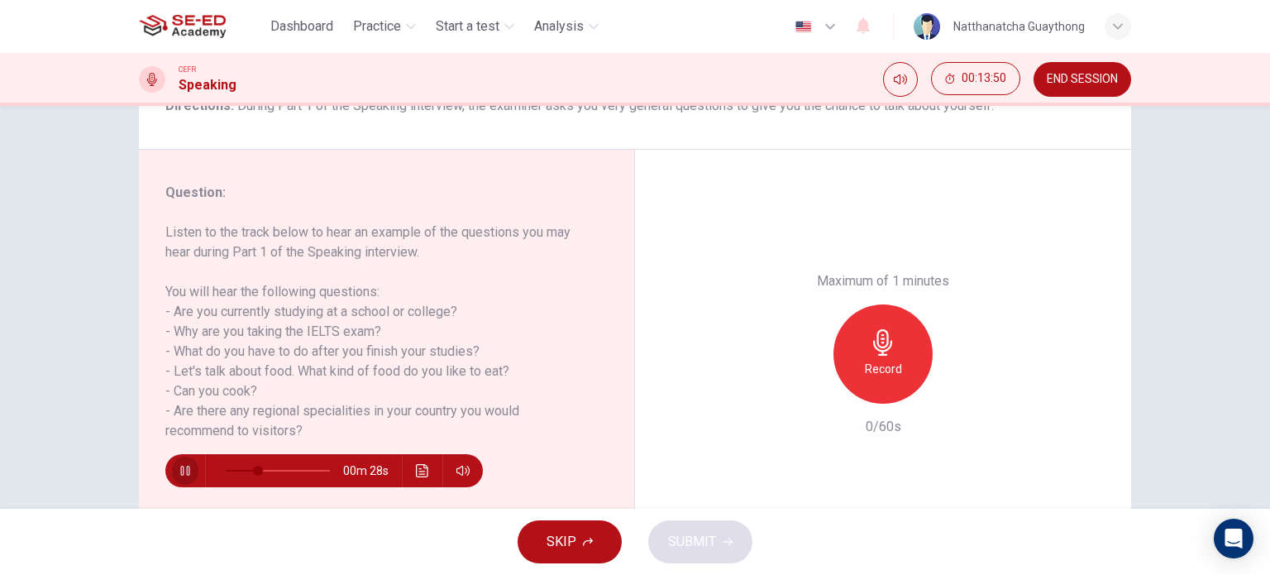
click at [180, 472] on icon "button" at bounding box center [185, 470] width 13 height 13
click at [878, 349] on icon "button" at bounding box center [883, 342] width 26 height 26
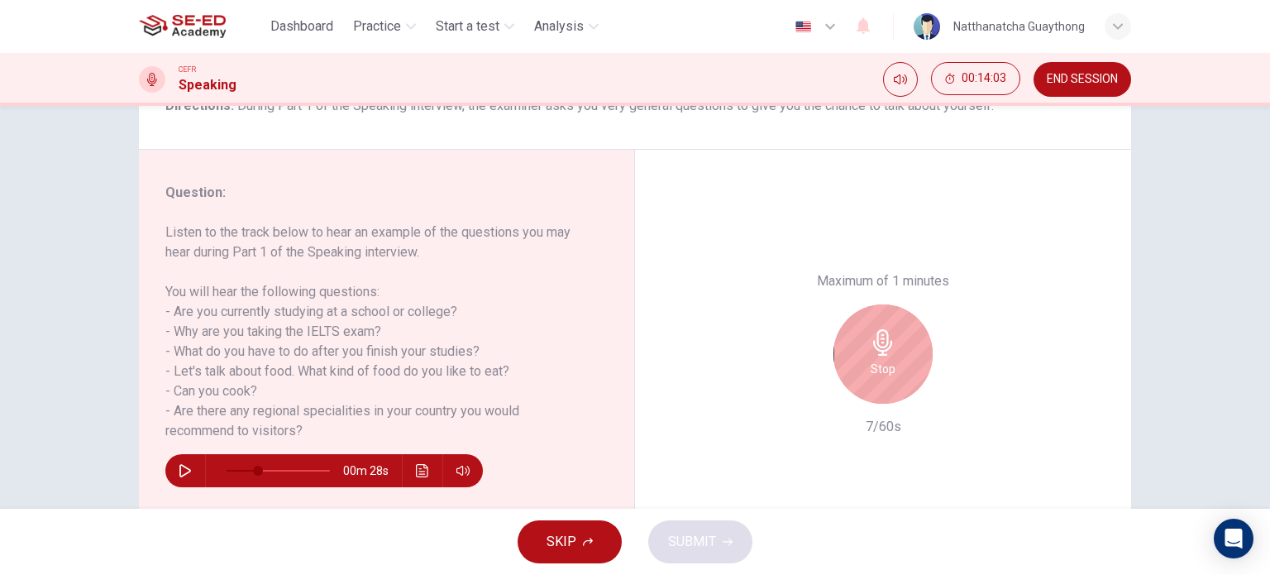
click at [894, 364] on div "Stop" at bounding box center [883, 353] width 99 height 99
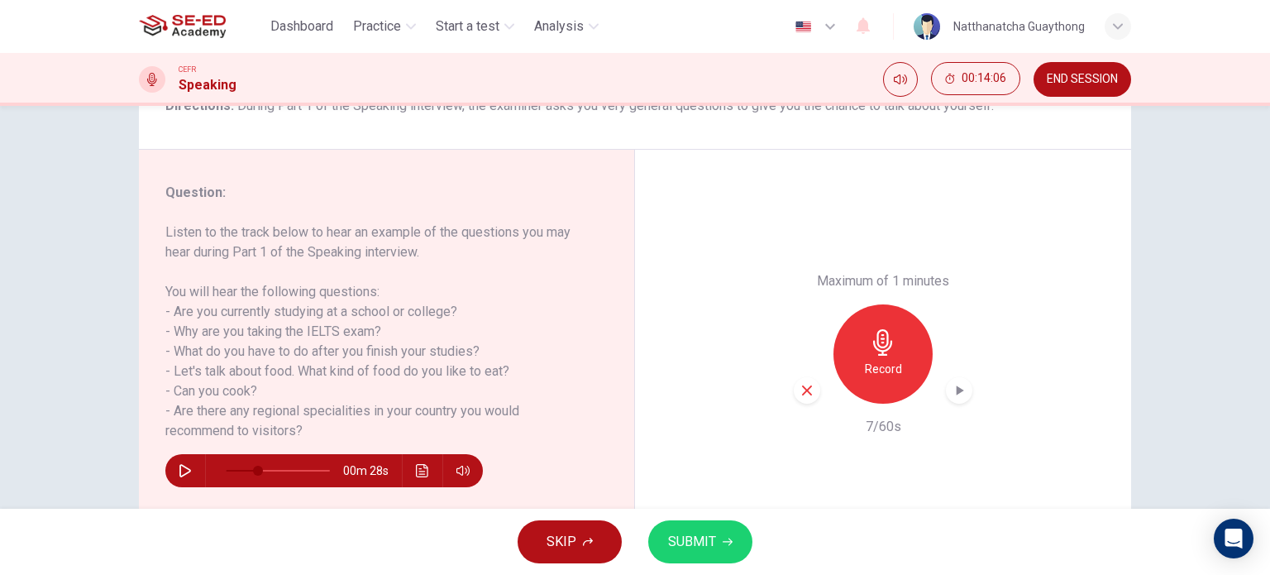
click at [179, 468] on icon "button" at bounding box center [185, 470] width 12 height 13
click at [180, 466] on icon "button" at bounding box center [185, 470] width 13 height 13
click at [877, 356] on div "Record" at bounding box center [883, 353] width 99 height 99
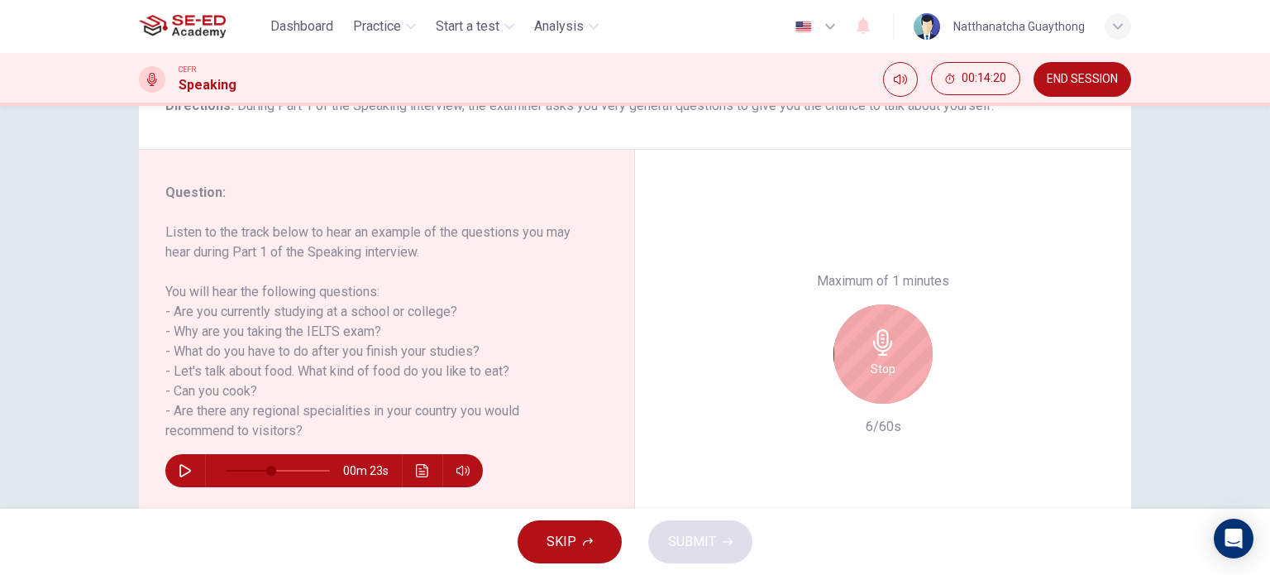
click at [860, 347] on div "Stop" at bounding box center [883, 353] width 99 height 99
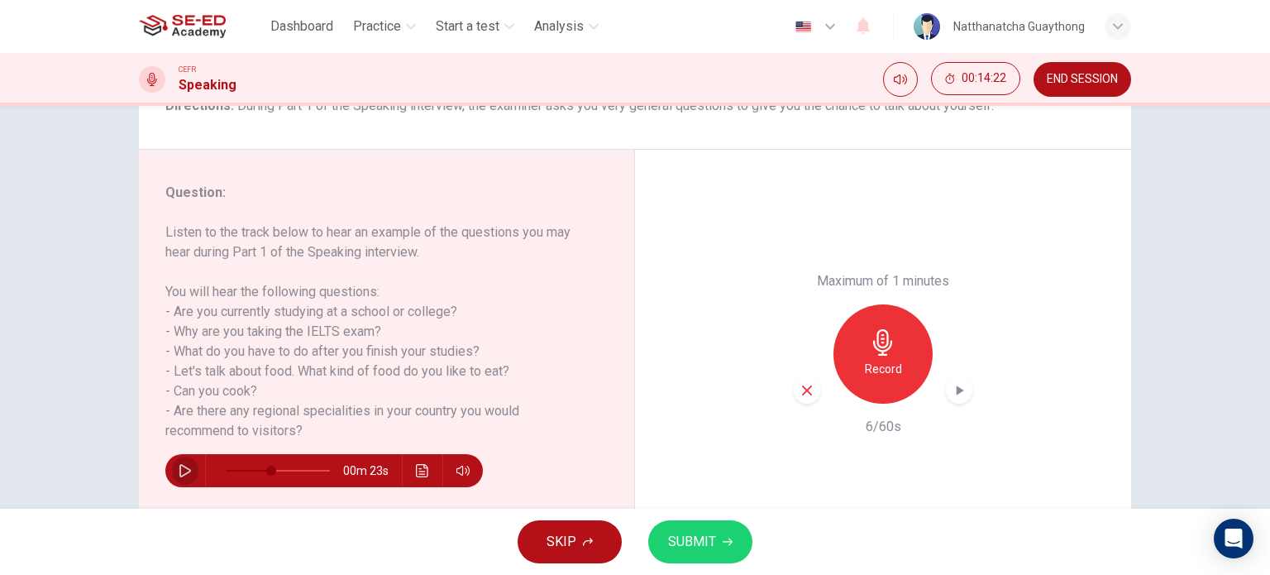
click at [187, 461] on button "button" at bounding box center [185, 470] width 26 height 33
click at [185, 459] on button "button" at bounding box center [185, 470] width 26 height 33
click at [879, 363] on h6 "Record" at bounding box center [883, 369] width 37 height 20
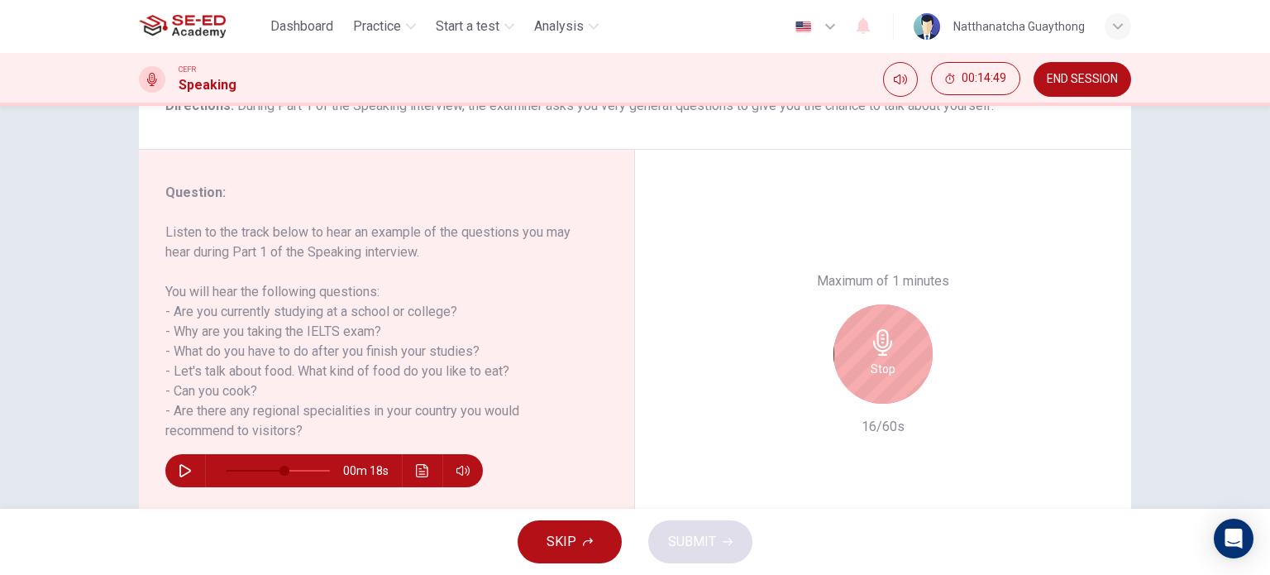
click at [884, 360] on h6 "Stop" at bounding box center [883, 369] width 25 height 20
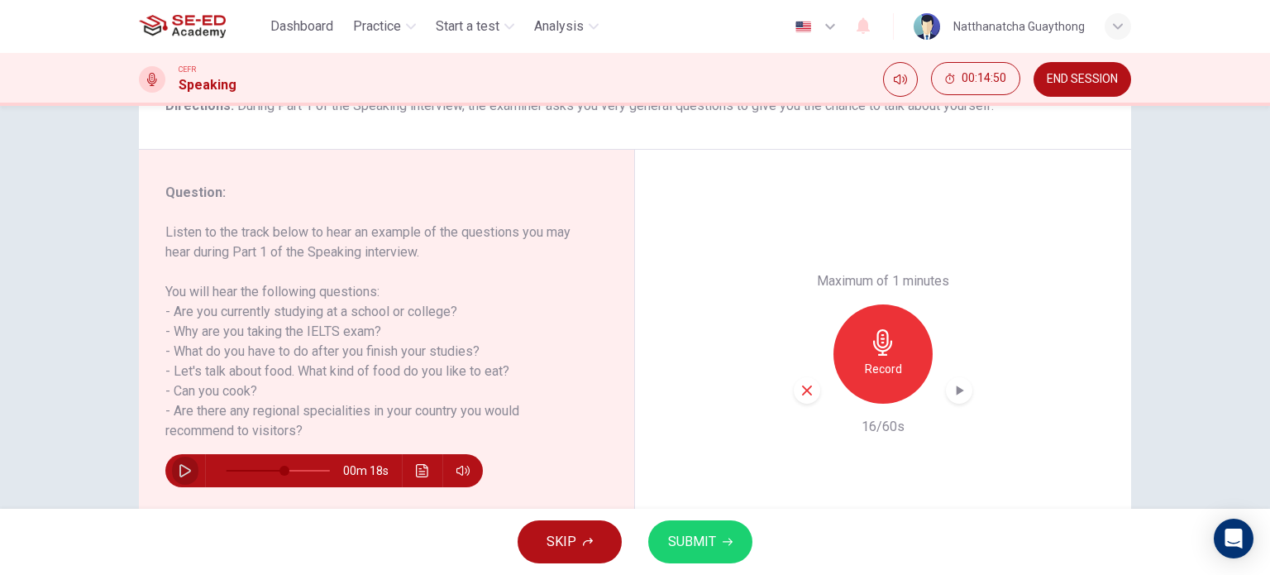
click at [184, 469] on icon "button" at bounding box center [185, 470] width 12 height 13
click at [181, 472] on icon "button" at bounding box center [185, 470] width 13 height 13
click at [885, 348] on icon "button" at bounding box center [882, 342] width 19 height 26
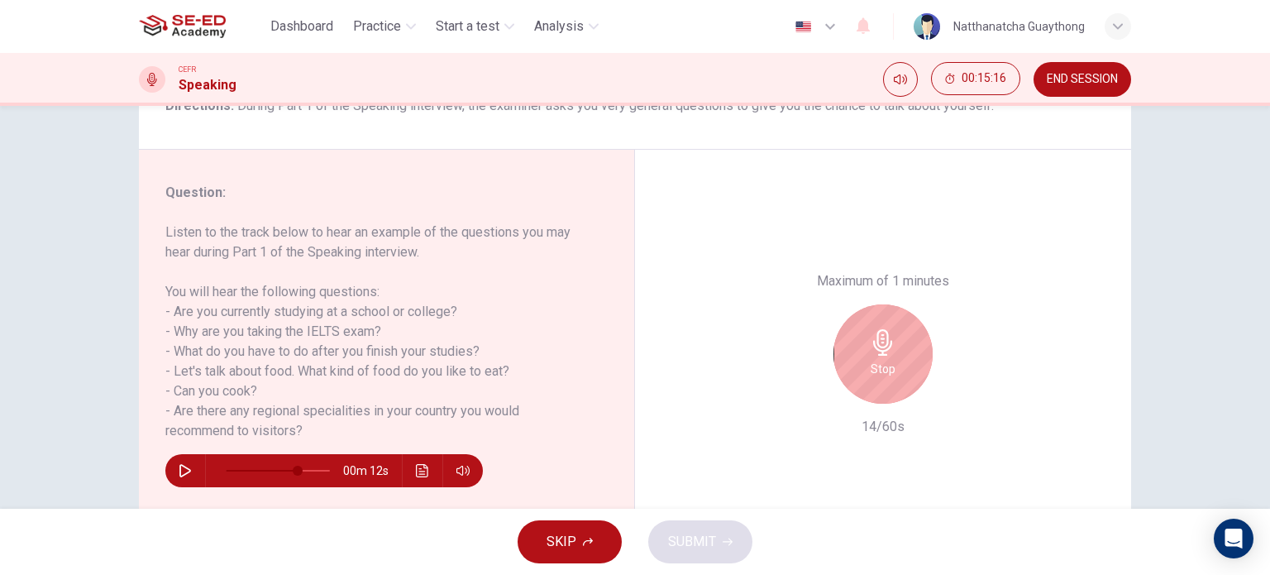
click at [876, 361] on h6 "Stop" at bounding box center [883, 369] width 25 height 20
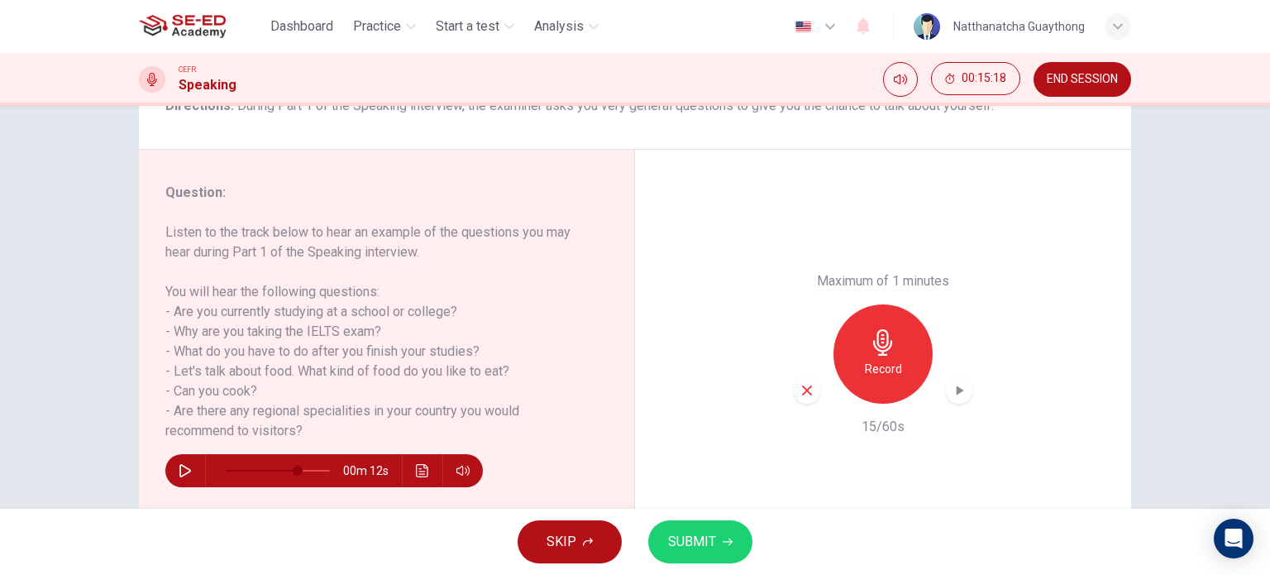
click at [179, 472] on icon "button" at bounding box center [185, 470] width 13 height 13
click at [180, 467] on icon "button" at bounding box center [184, 471] width 9 height 10
click at [870, 357] on div "Record" at bounding box center [883, 353] width 99 height 99
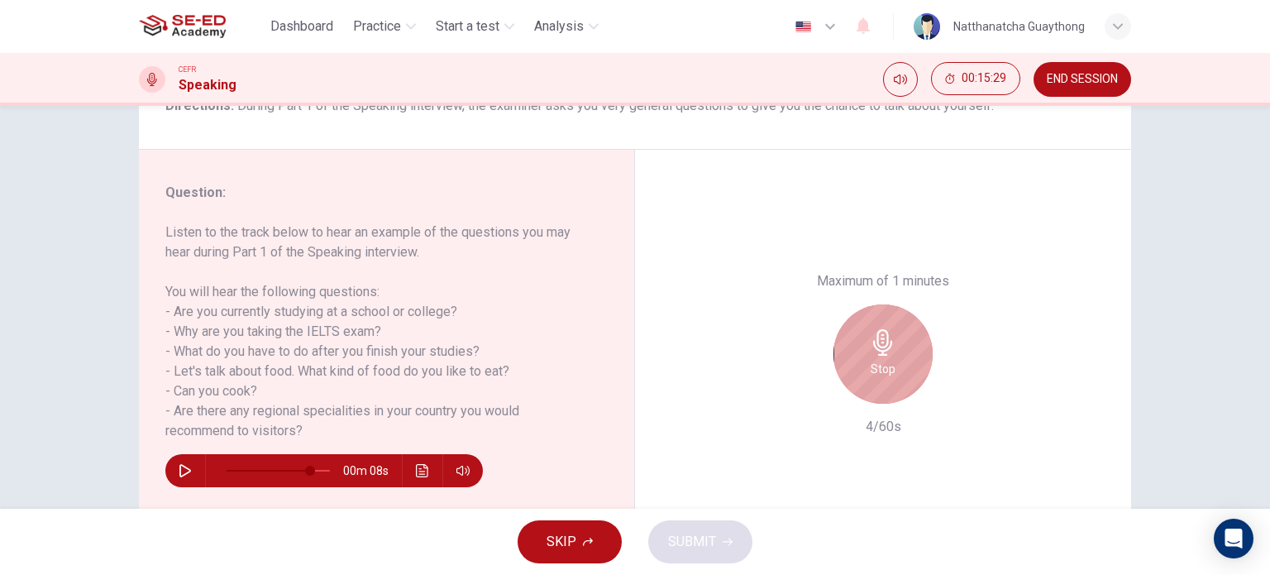
click at [870, 347] on icon "button" at bounding box center [883, 342] width 26 height 26
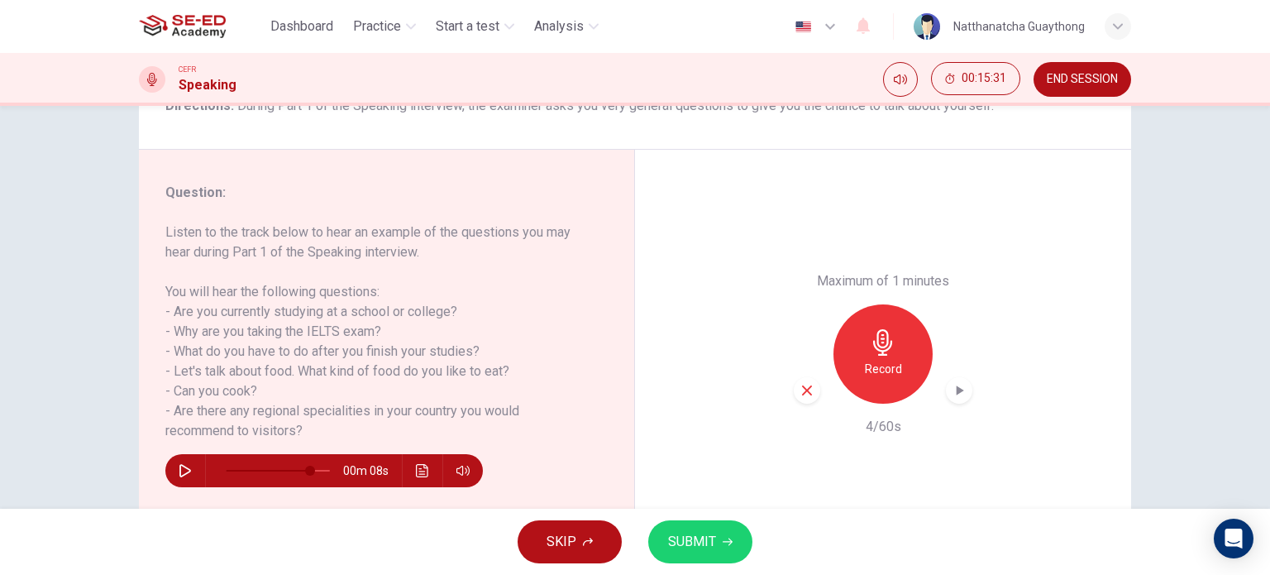
click at [187, 462] on button "button" at bounding box center [185, 470] width 26 height 33
click at [184, 476] on icon "button" at bounding box center [185, 470] width 13 height 13
click at [803, 390] on icon "button" at bounding box center [807, 390] width 10 height 10
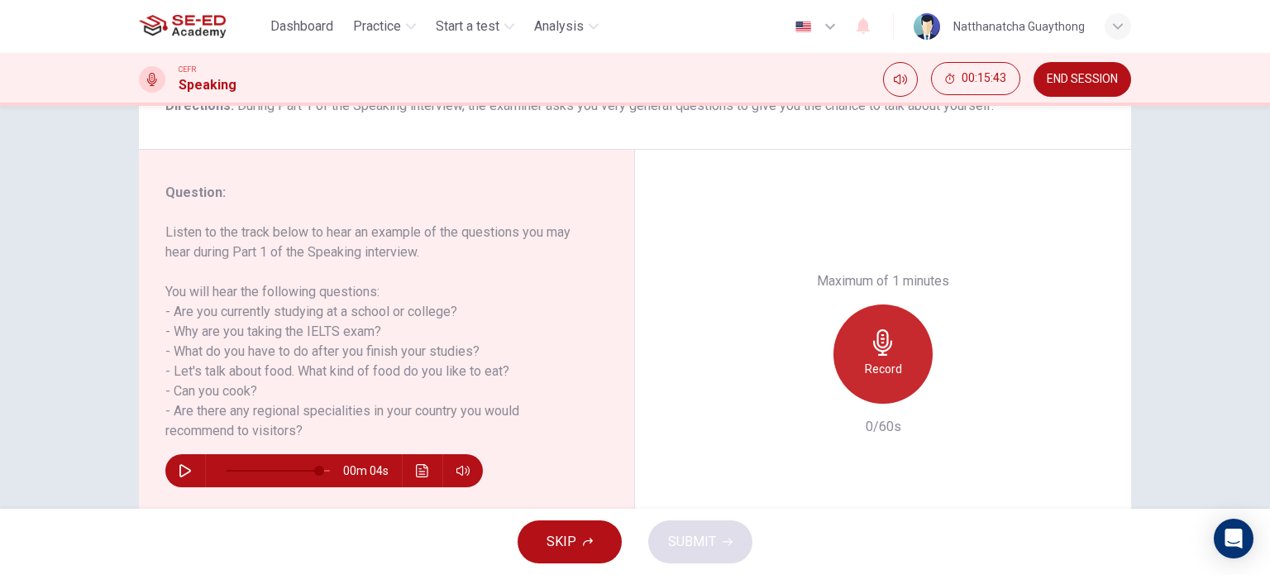
click at [883, 363] on h6 "Record" at bounding box center [883, 369] width 37 height 20
click at [880, 343] on icon "button" at bounding box center [883, 342] width 26 height 26
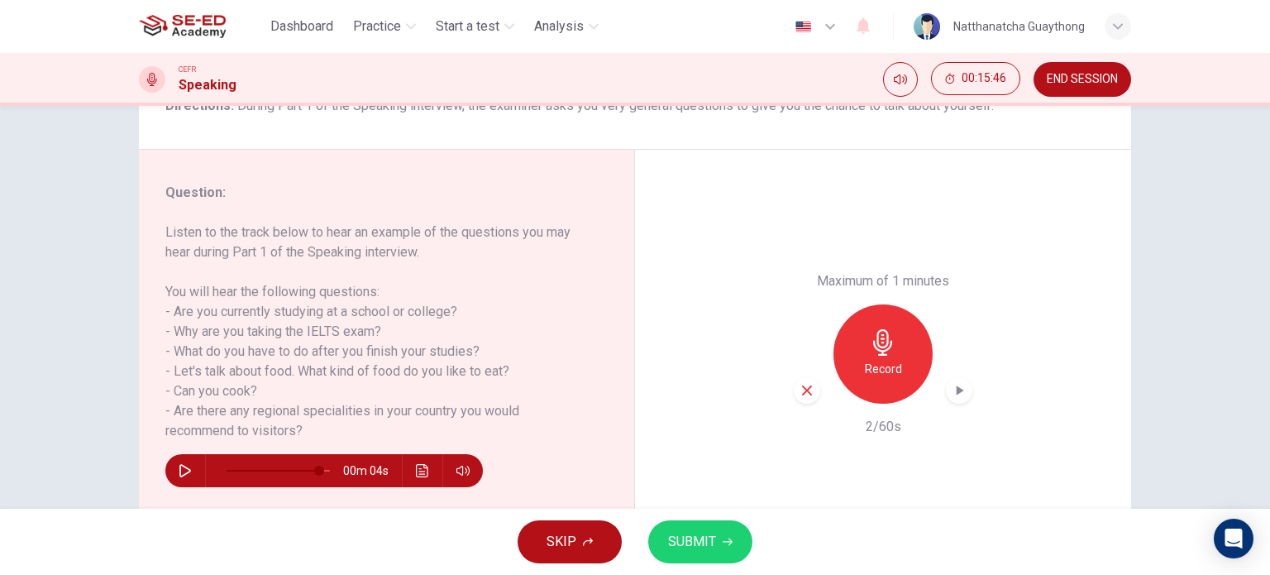
drag, startPoint x: 808, startPoint y: 388, endPoint x: 816, endPoint y: 385, distance: 8.9
click at [808, 389] on icon "button" at bounding box center [807, 390] width 15 height 15
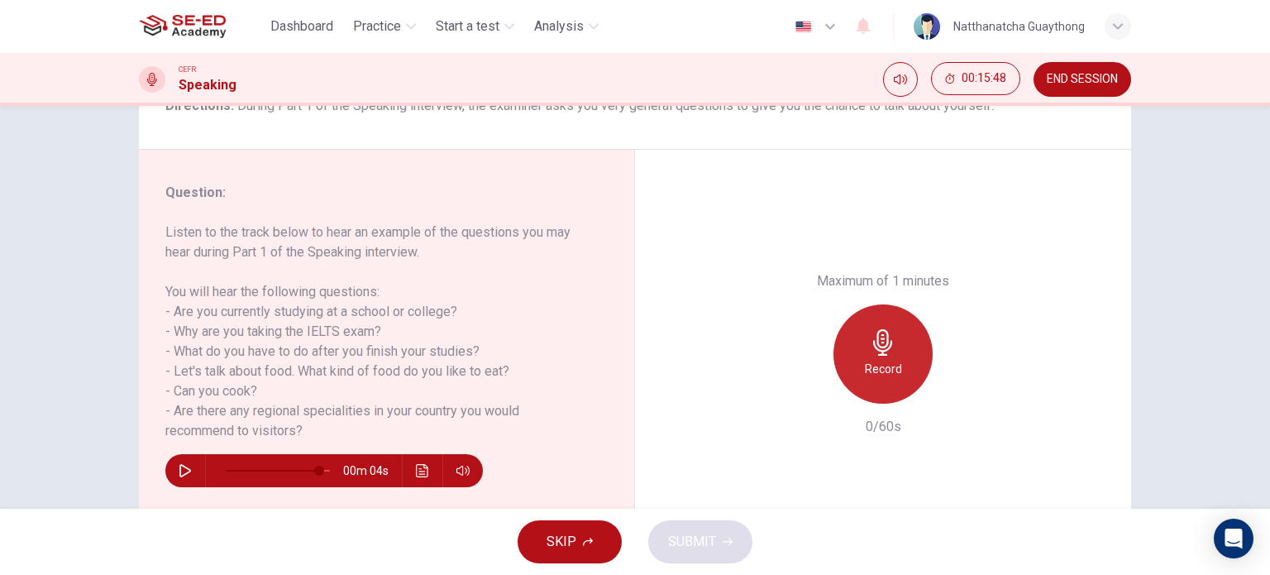
click at [890, 355] on icon "button" at bounding box center [883, 342] width 26 height 26
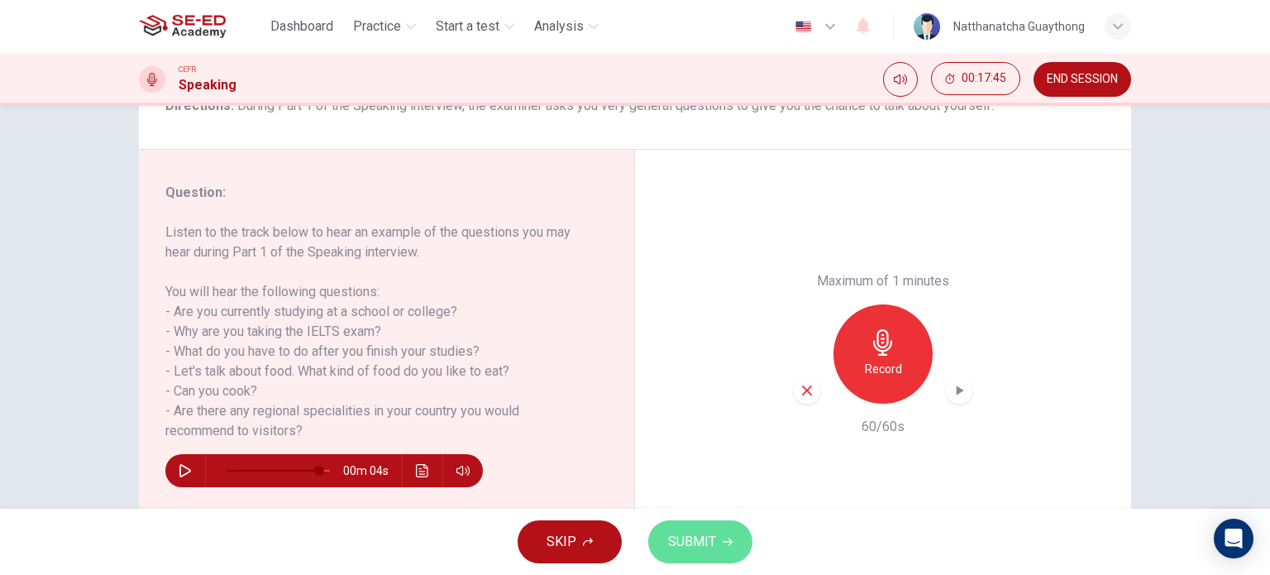
click at [734, 543] on button "SUBMIT" at bounding box center [700, 541] width 104 height 43
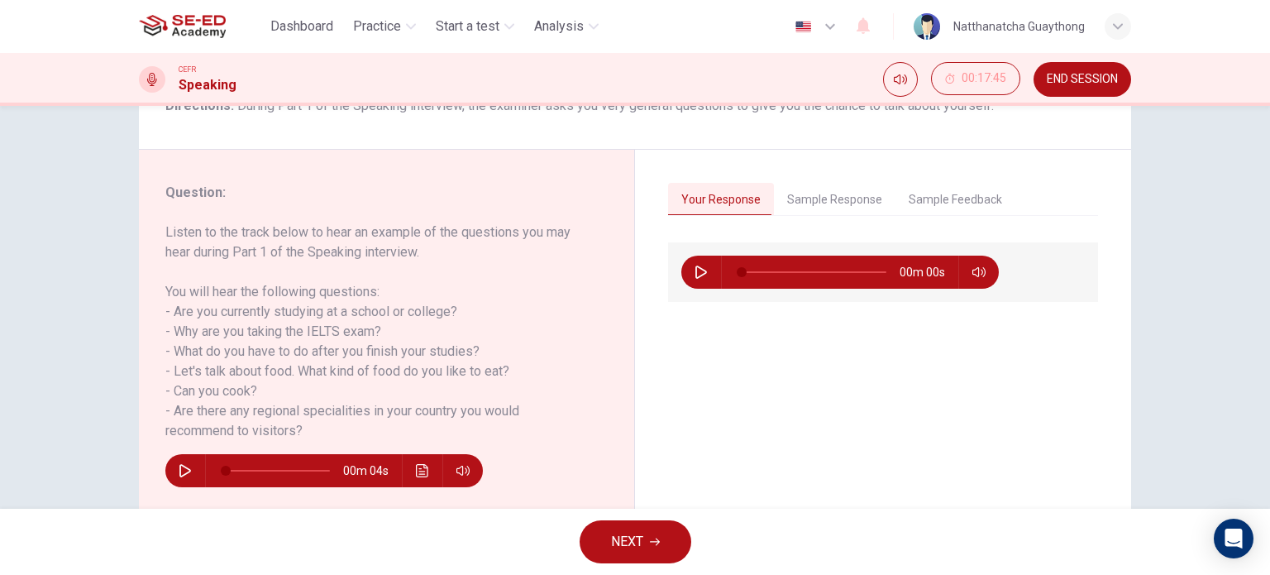
type input "0"
click at [658, 542] on icon "button" at bounding box center [655, 541] width 10 height 7
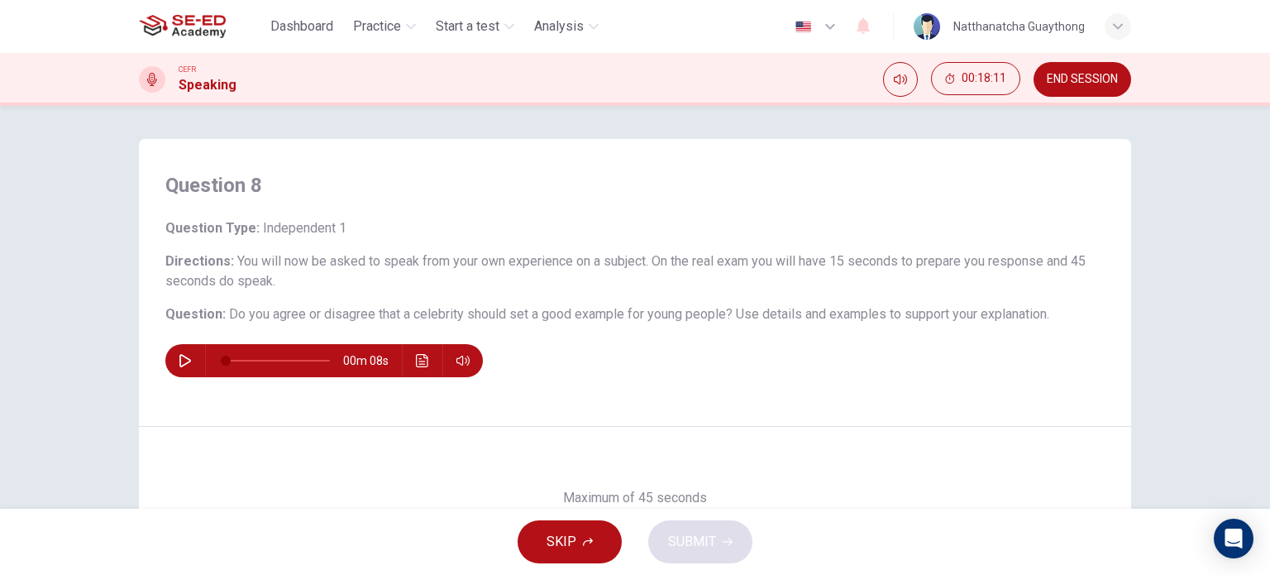
scroll to position [165, 0]
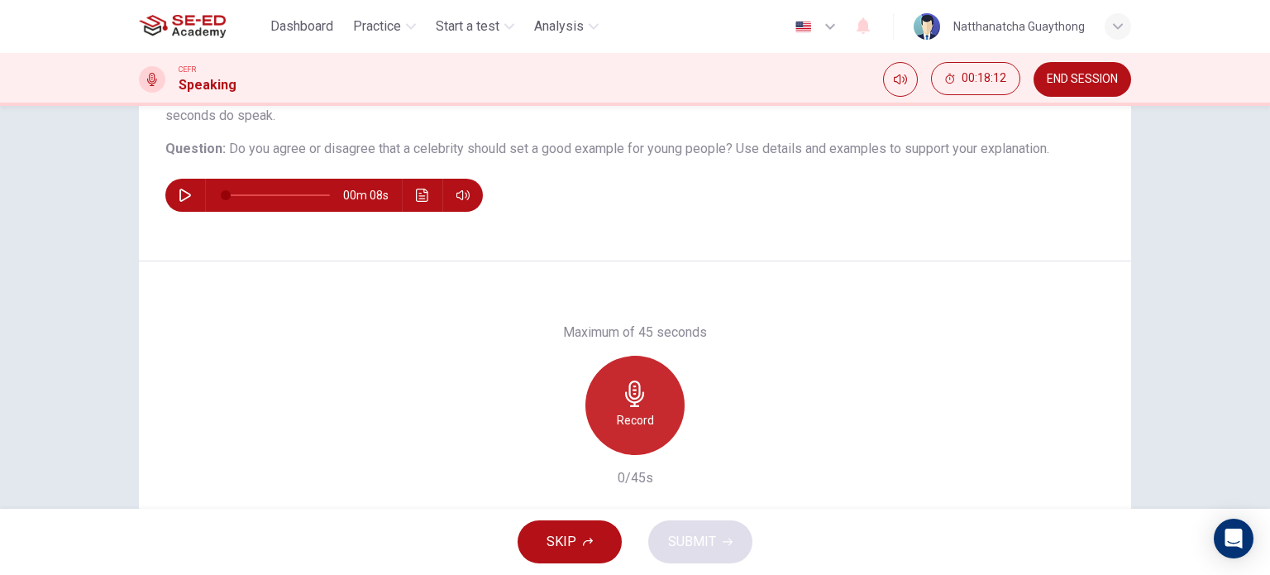
click at [629, 390] on icon "button" at bounding box center [634, 393] width 19 height 26
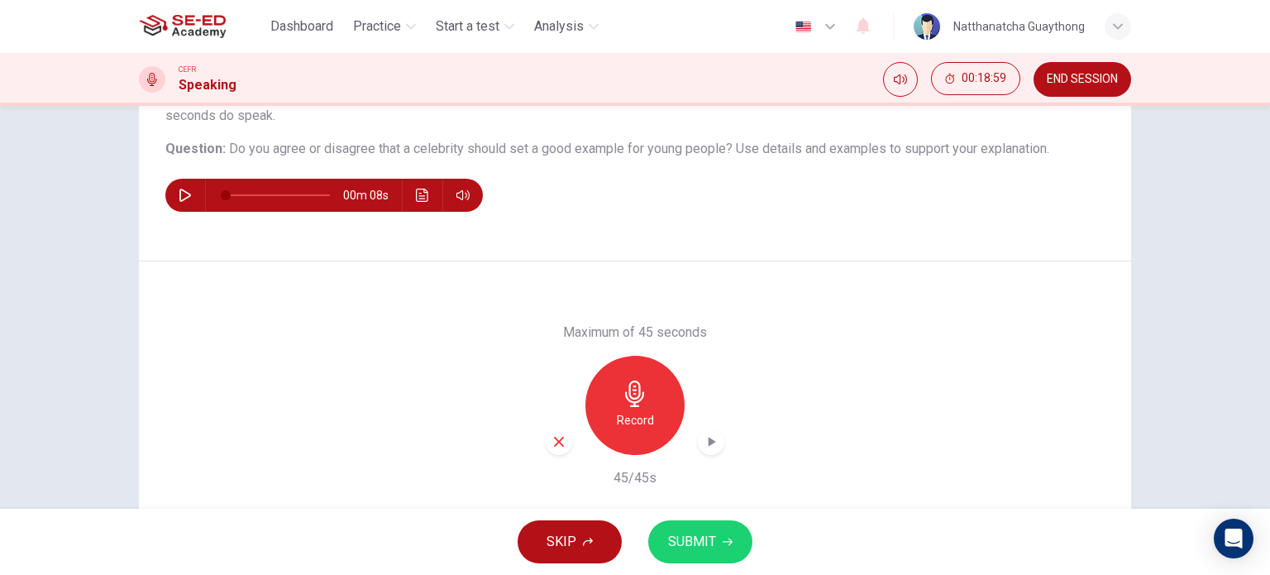
click at [712, 542] on span "SUBMIT" at bounding box center [692, 541] width 48 height 23
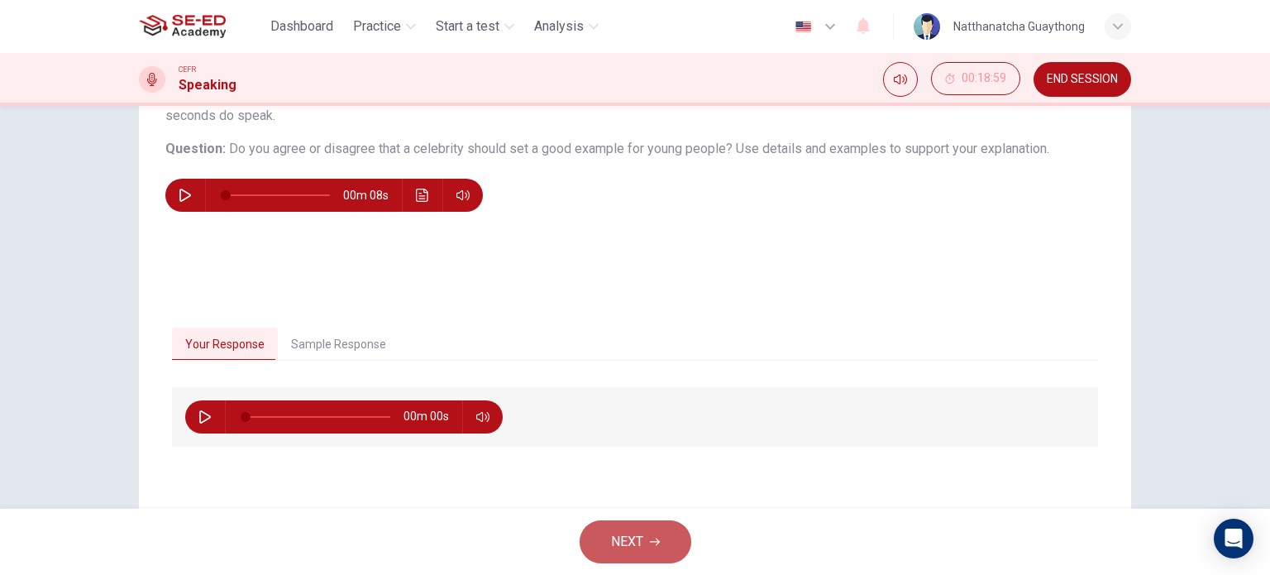
click at [672, 543] on button "NEXT" at bounding box center [636, 541] width 112 height 43
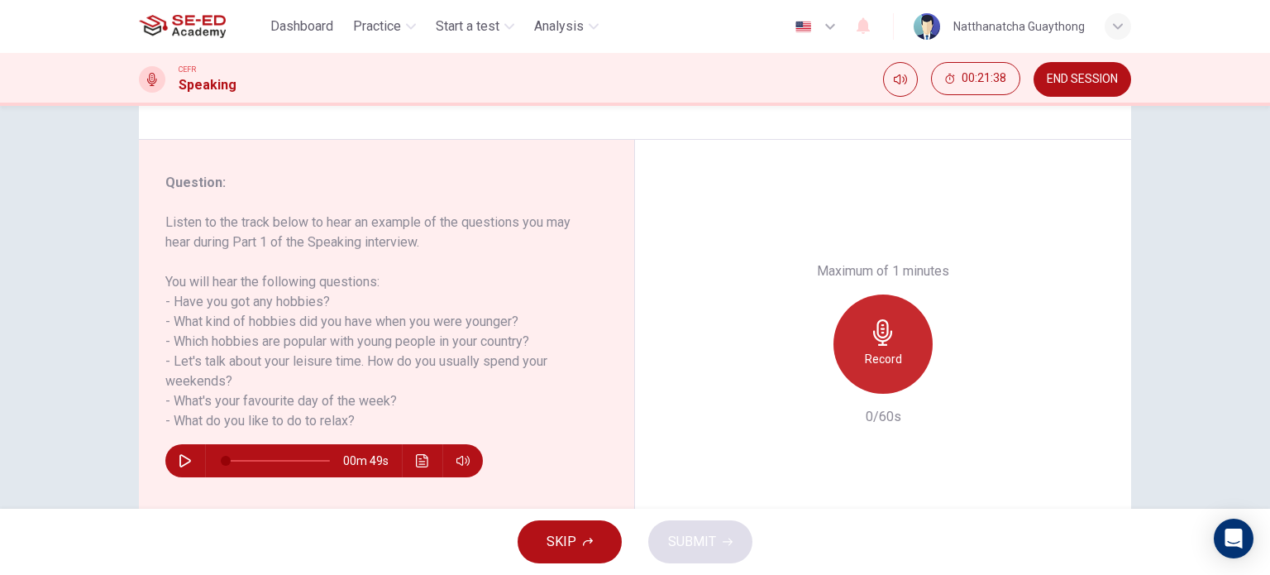
click at [883, 340] on icon "button" at bounding box center [883, 332] width 26 height 26
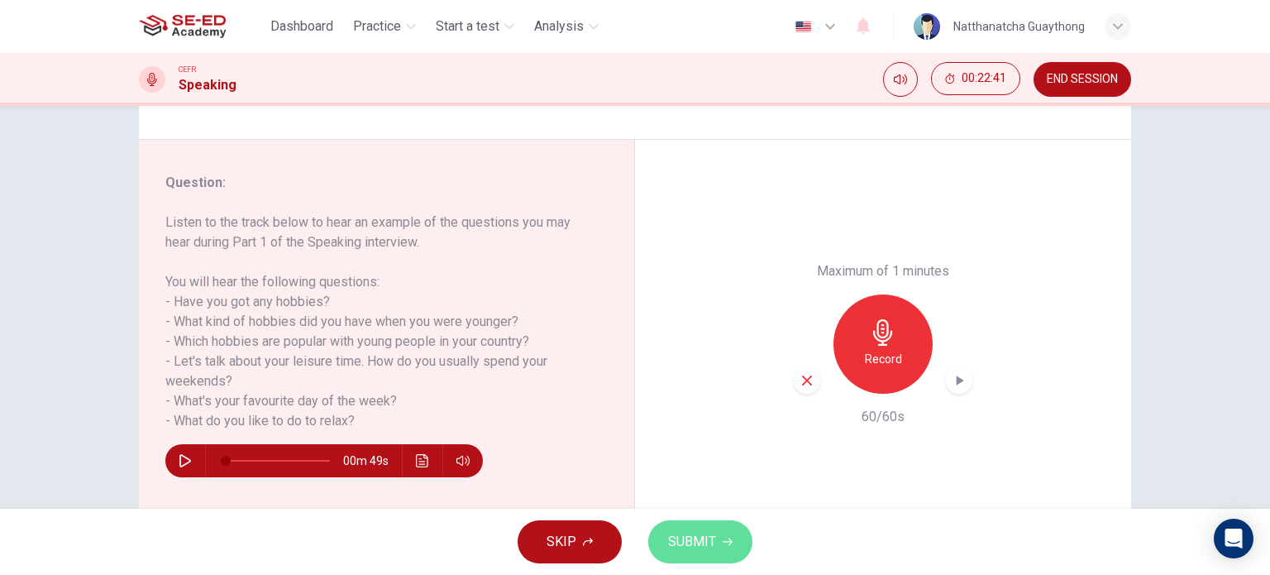
click at [723, 537] on icon "button" at bounding box center [728, 542] width 10 height 10
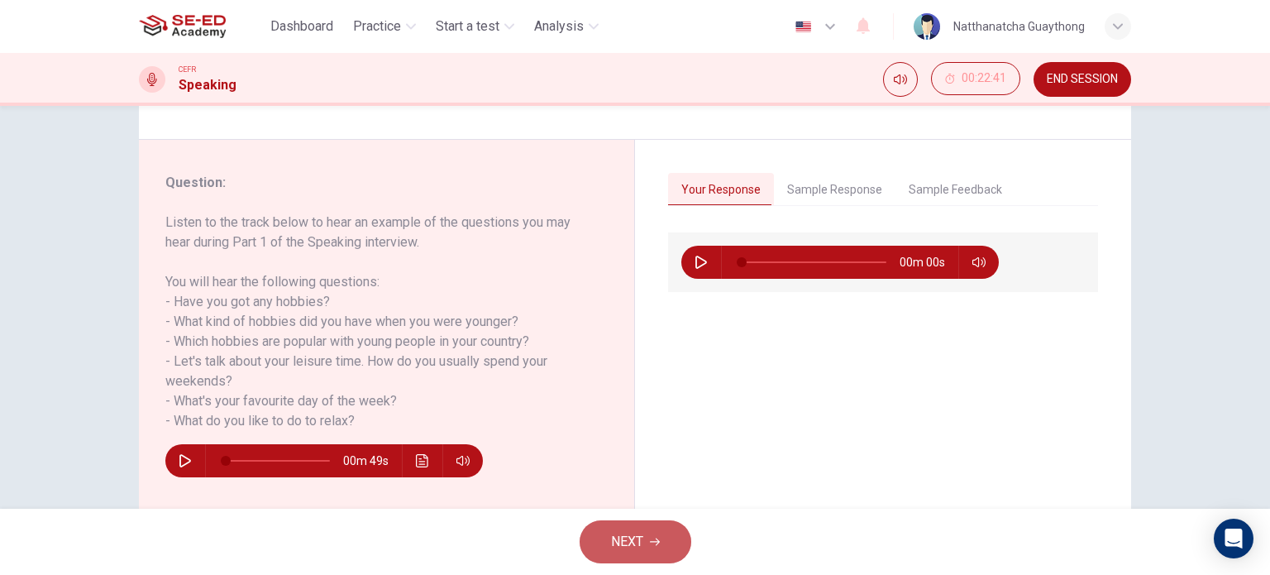
click at [665, 543] on button "NEXT" at bounding box center [636, 541] width 112 height 43
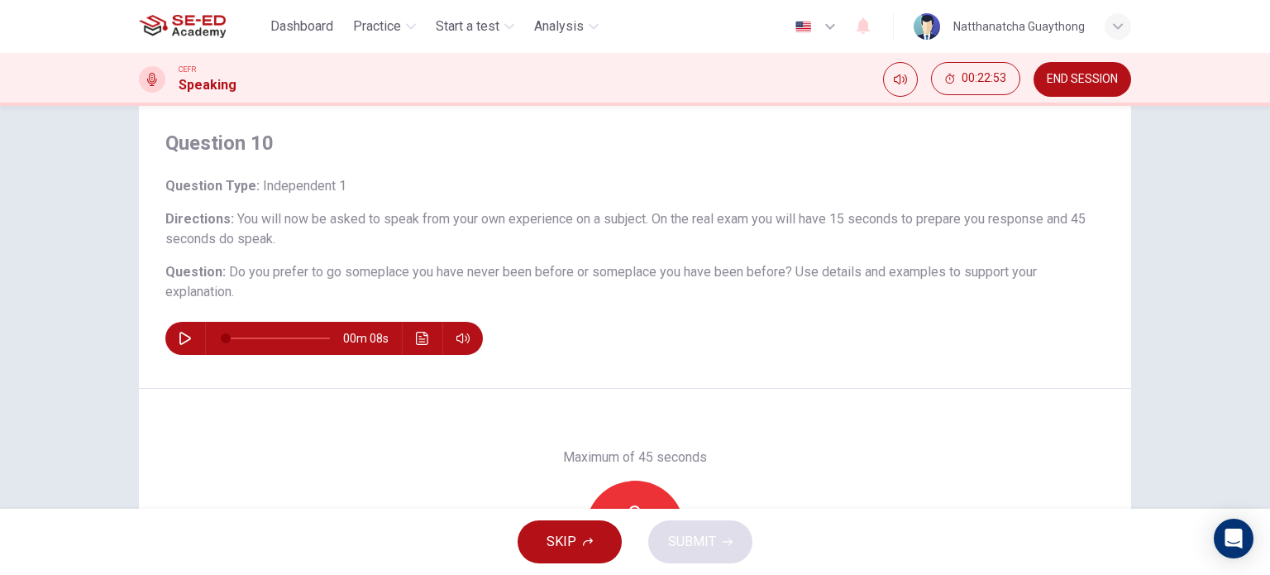
scroll to position [83, 0]
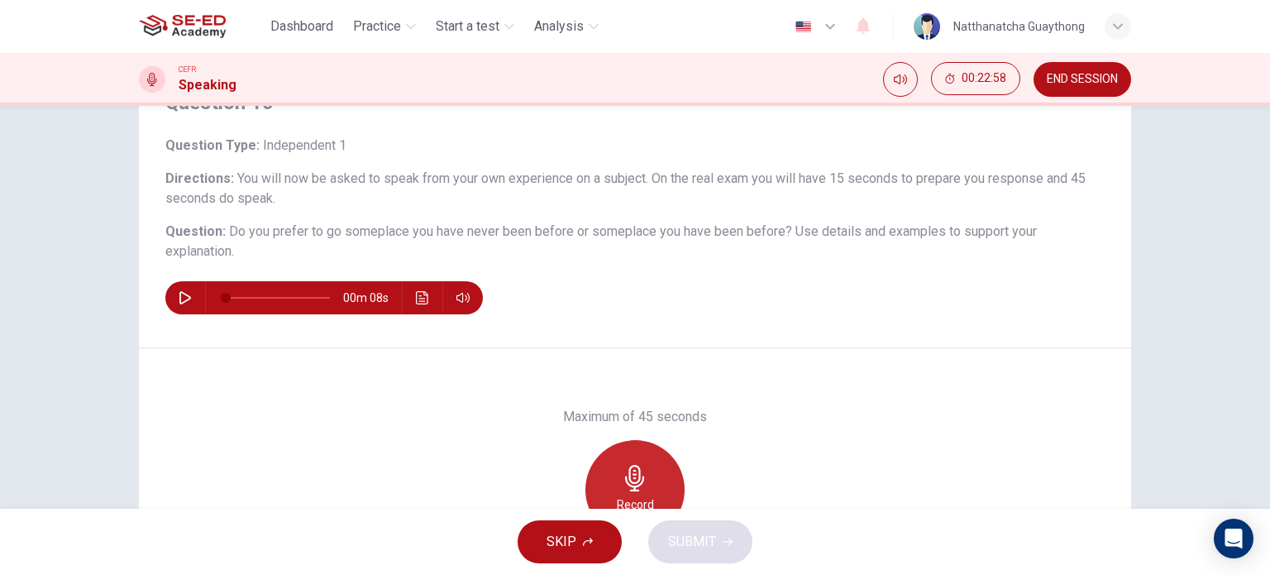
click at [633, 490] on icon "button" at bounding box center [634, 478] width 19 height 26
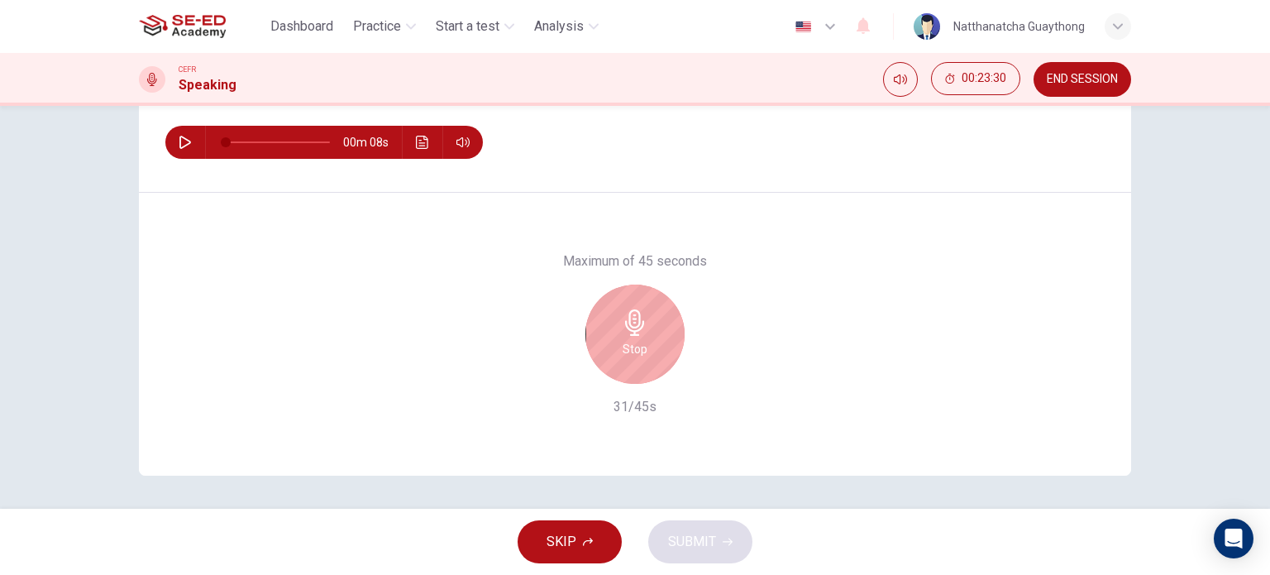
scroll to position [155, 0]
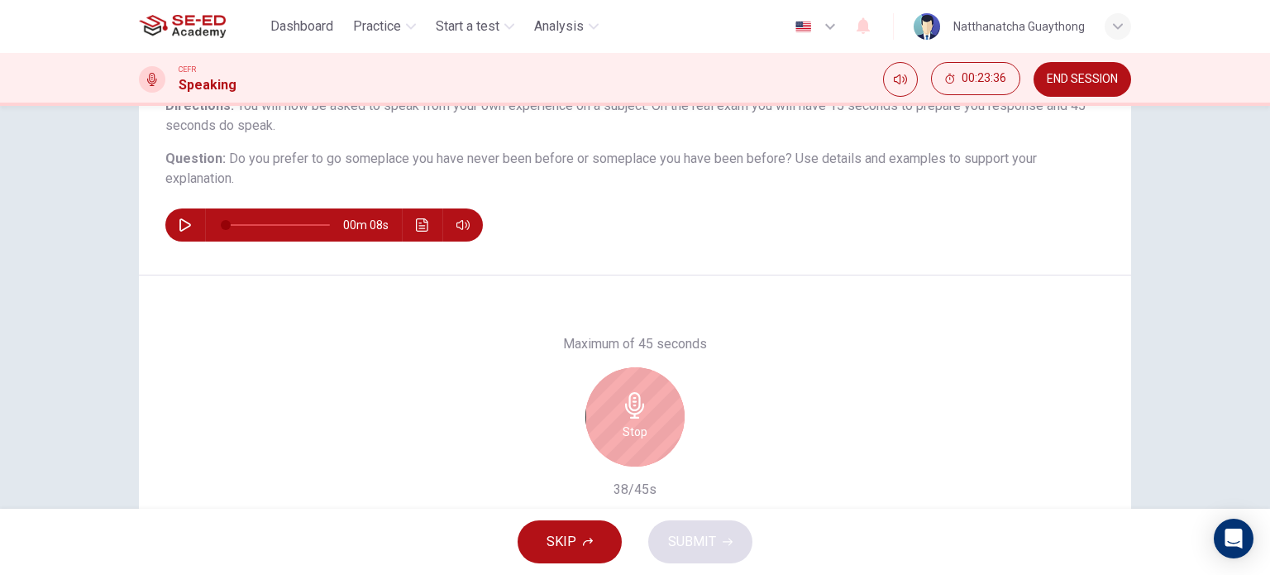
click at [638, 422] on h6 "Stop" at bounding box center [635, 432] width 25 height 20
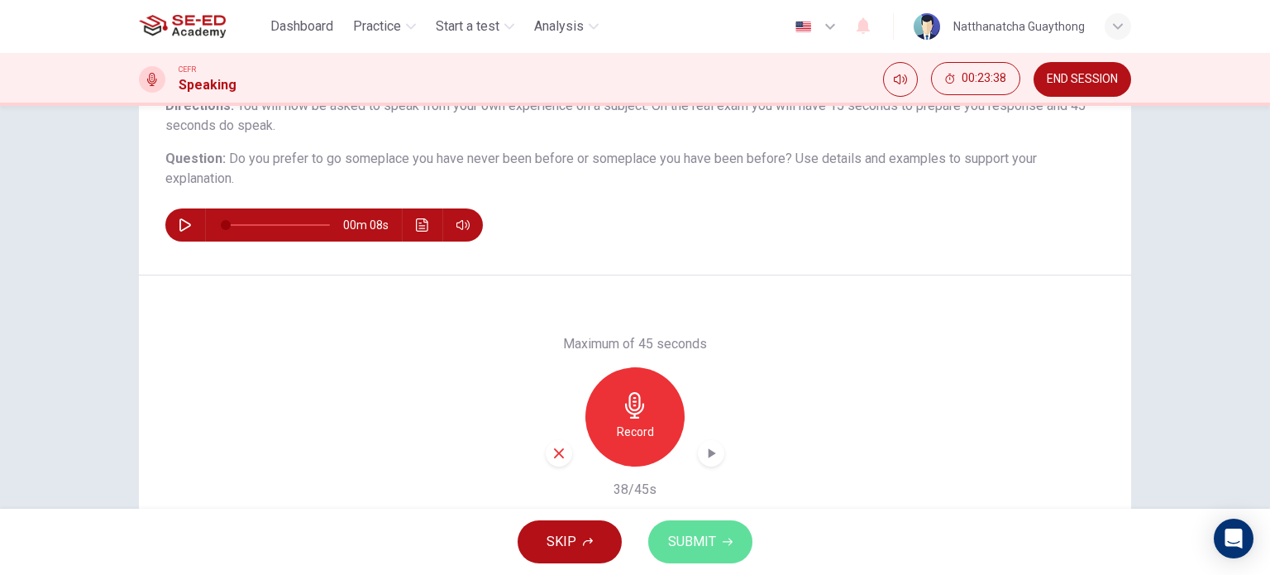
click at [708, 528] on button "SUBMIT" at bounding box center [700, 541] width 104 height 43
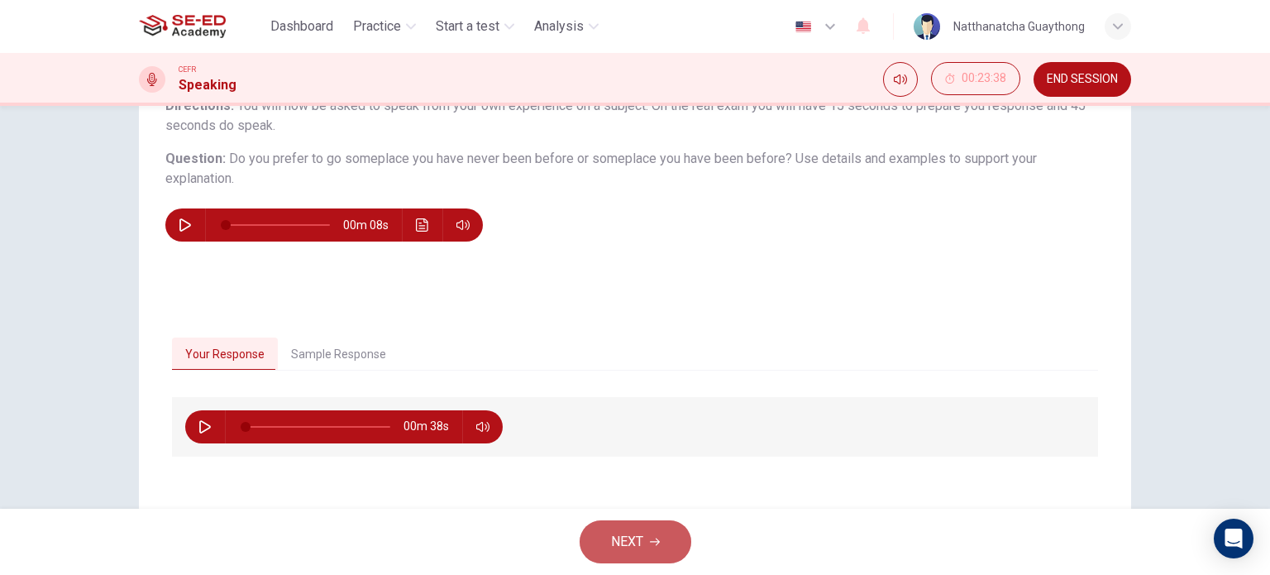
click at [638, 554] on button "NEXT" at bounding box center [636, 541] width 112 height 43
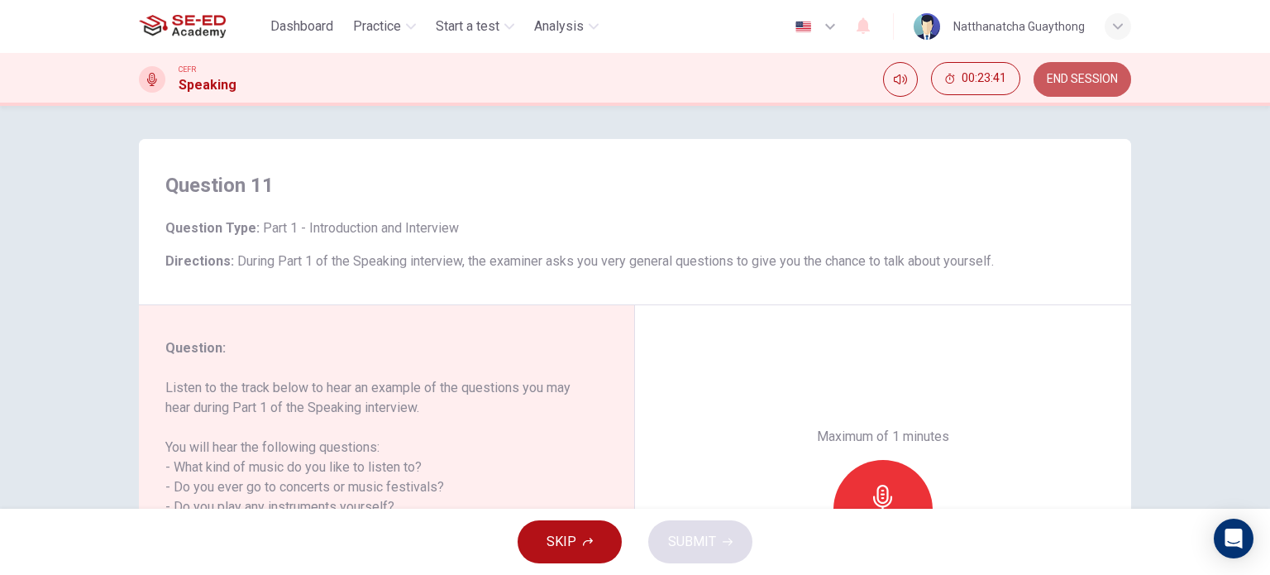
click at [1092, 80] on span "END SESSION" at bounding box center [1082, 79] width 71 height 13
